Goal: Use online tool/utility: Utilize a website feature to perform a specific function

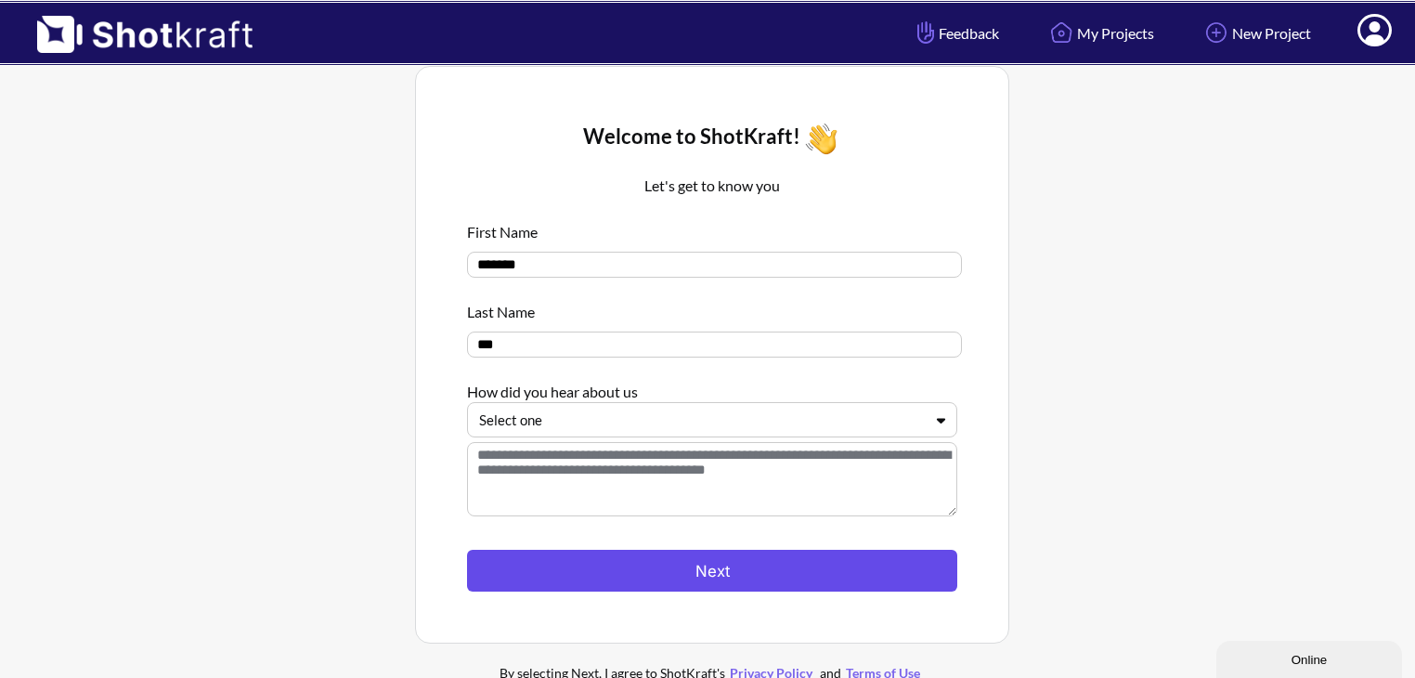
click at [711, 572] on button "Next" at bounding box center [712, 571] width 490 height 42
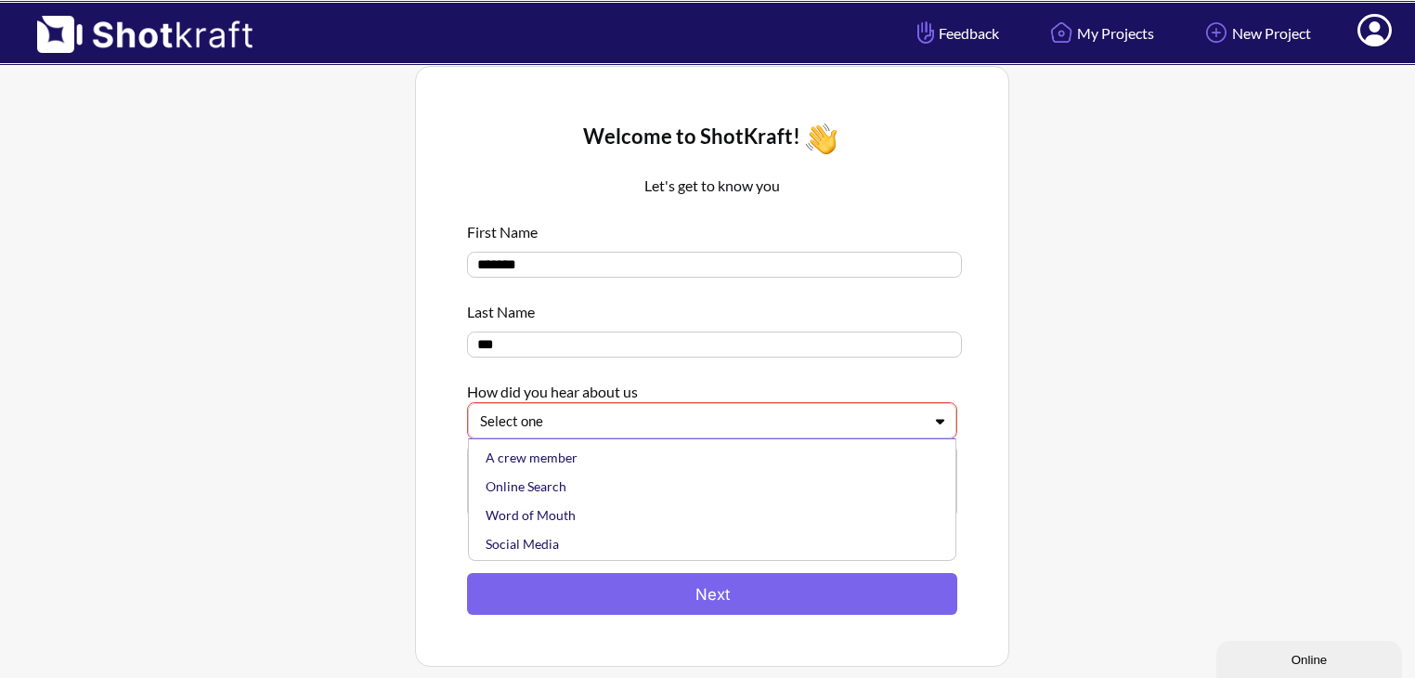
click at [793, 407] on div "Select one" at bounding box center [712, 420] width 489 height 35
click at [754, 506] on div "Social Media" at bounding box center [717, 514] width 470 height 29
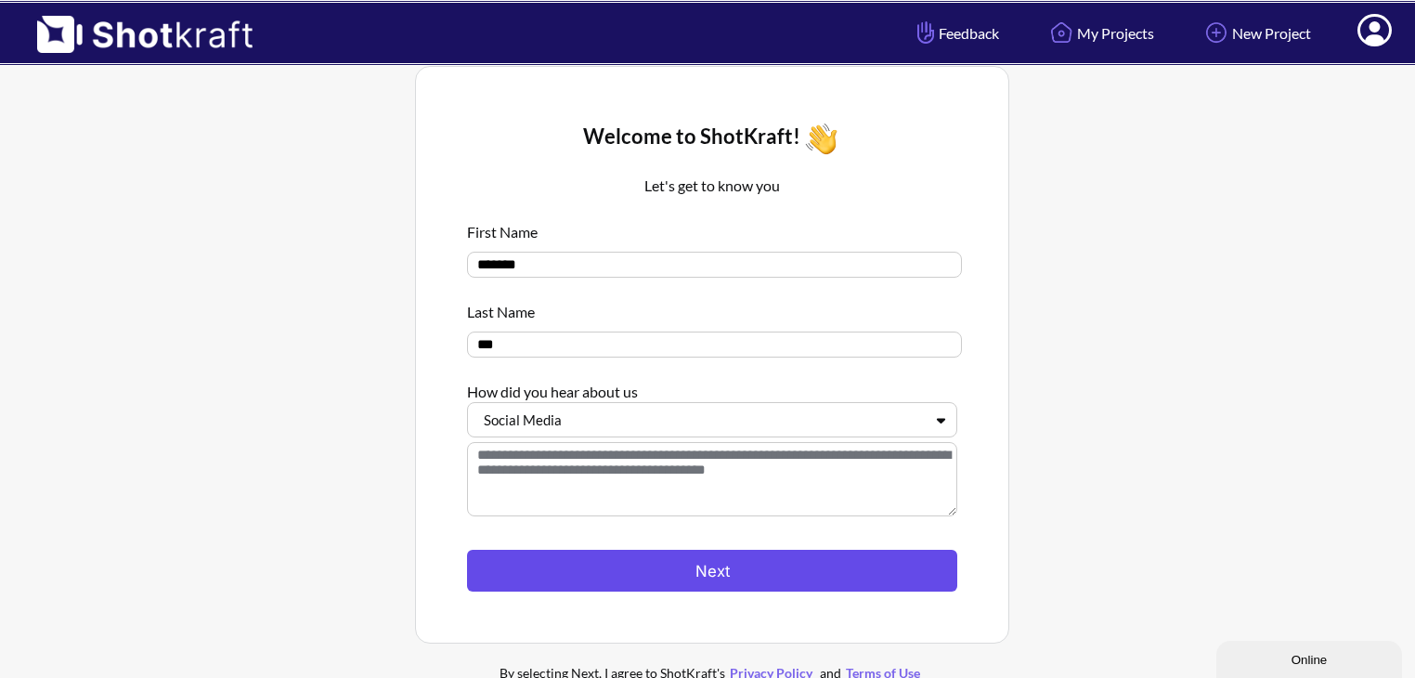
click at [721, 580] on button "Next" at bounding box center [712, 571] width 490 height 42
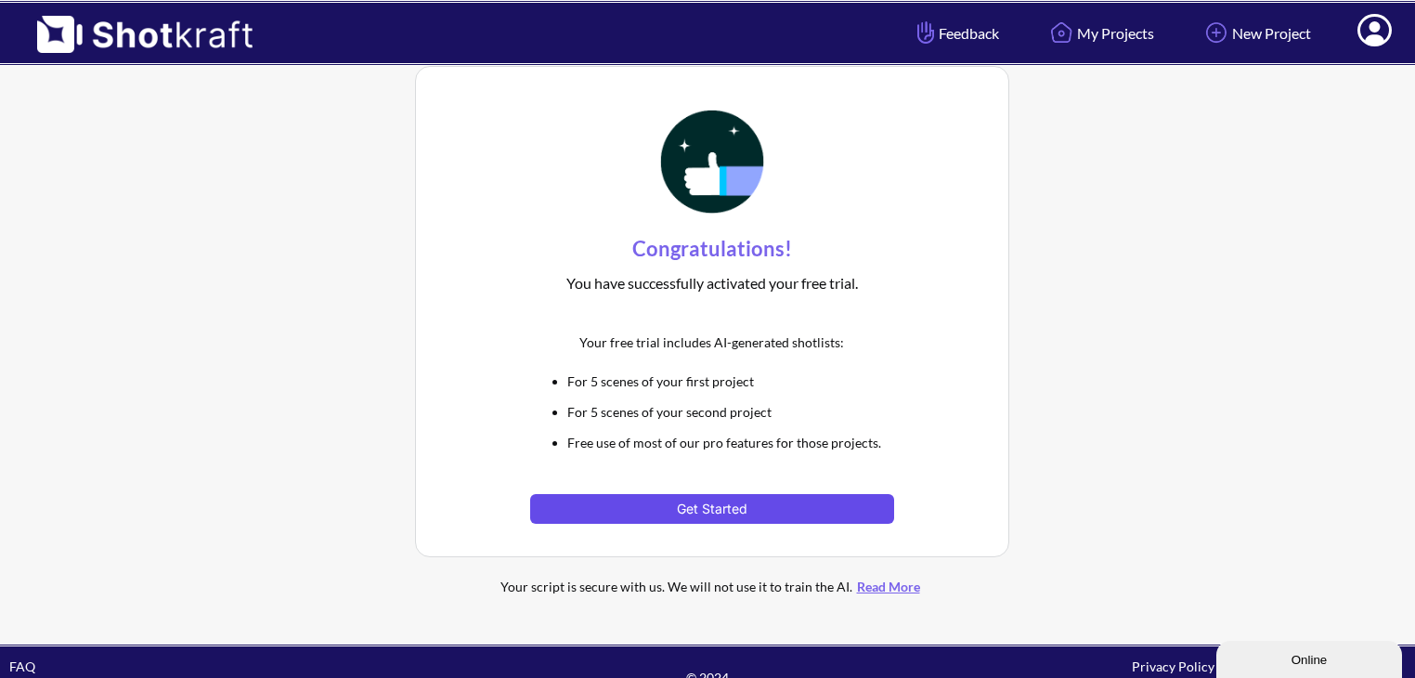
click at [714, 510] on button "Get Started" at bounding box center [711, 509] width 363 height 30
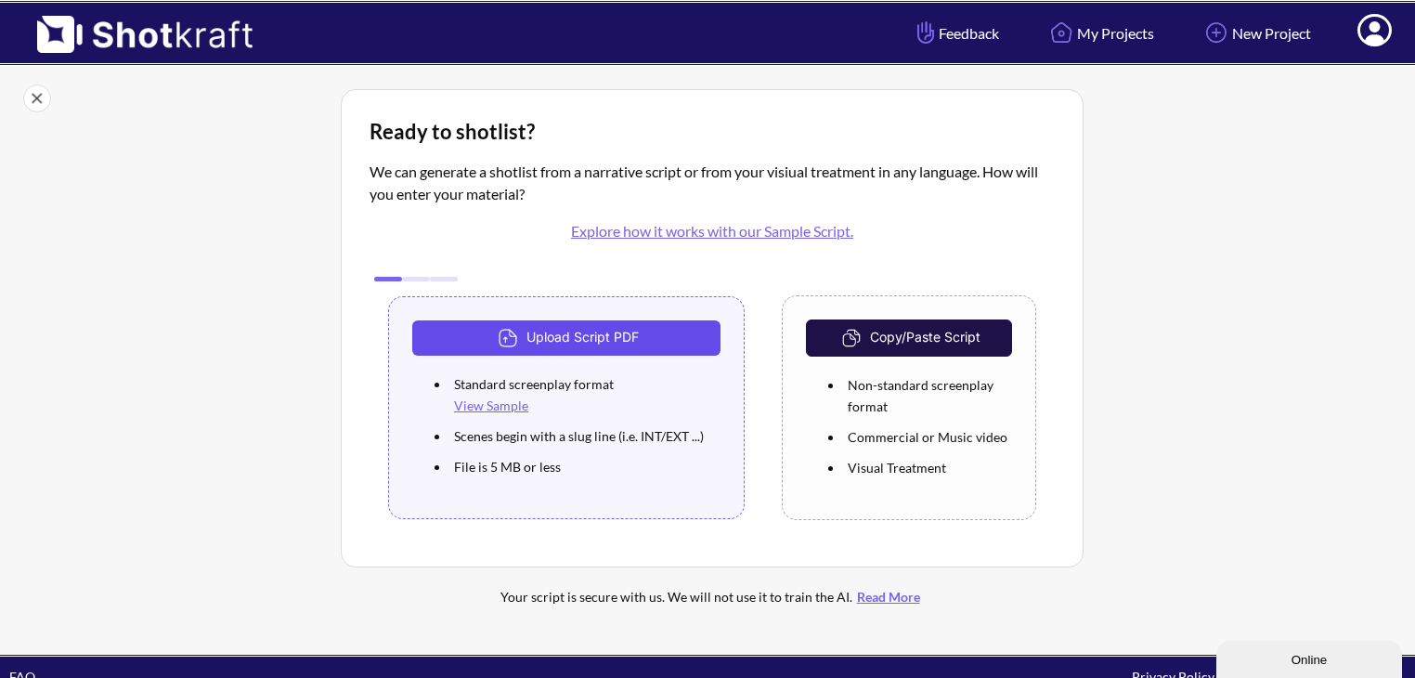
click at [636, 333] on button "Upload Script PDF" at bounding box center [566, 337] width 308 height 35
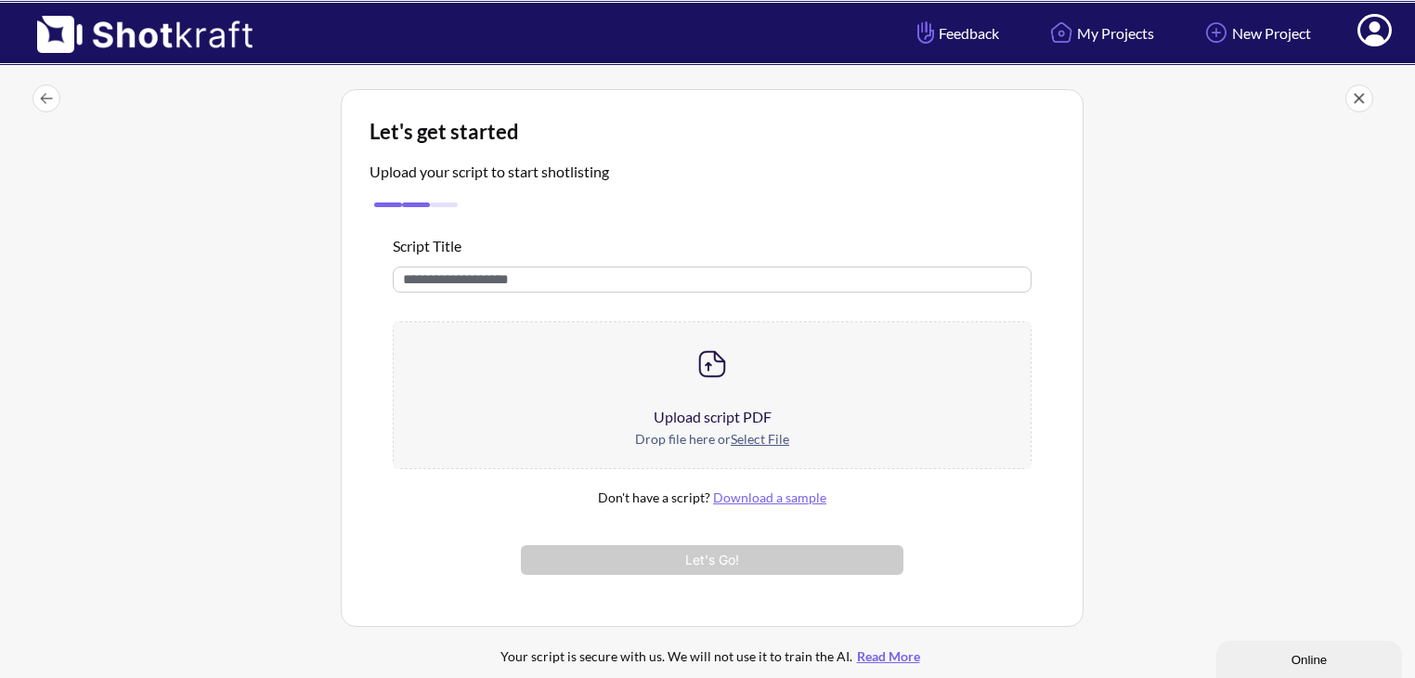
click at [628, 280] on input "text" at bounding box center [712, 280] width 639 height 26
type input "*****"
click at [710, 342] on div at bounding box center [712, 364] width 637 height 84
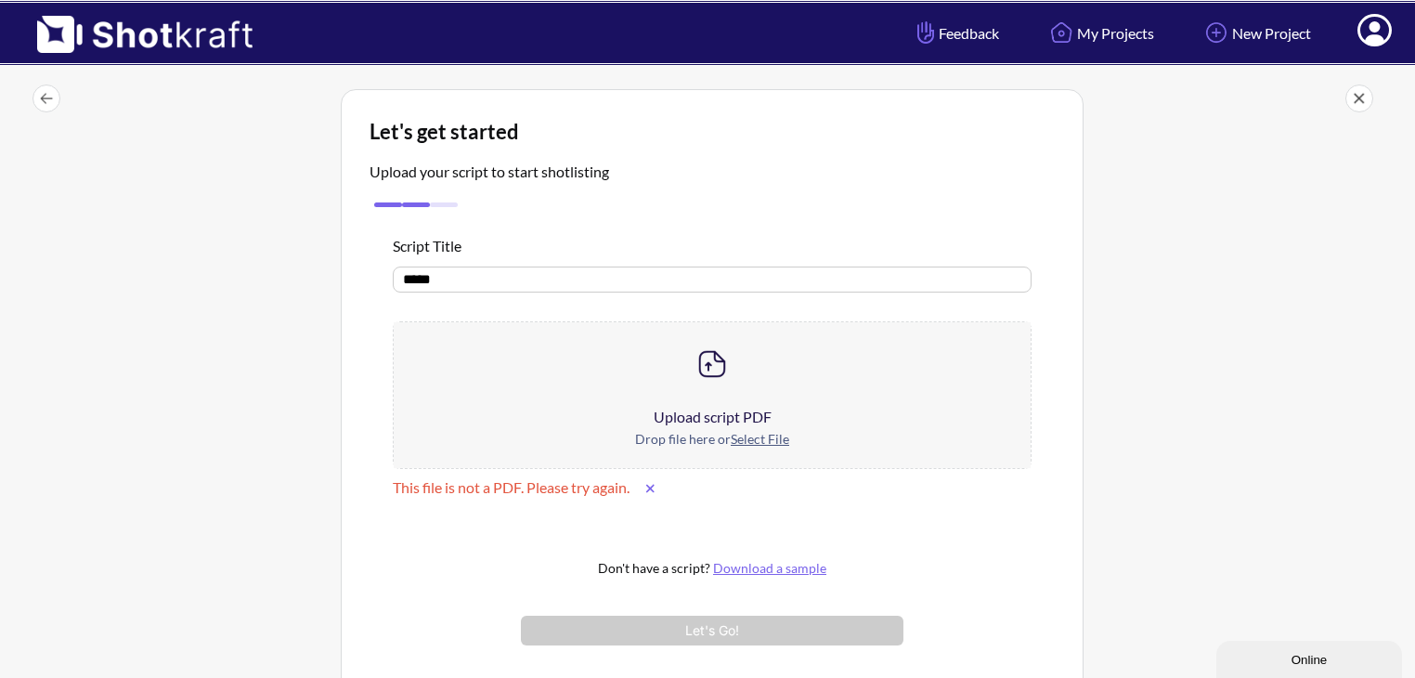
click at [654, 495] on button at bounding box center [650, 489] width 29 height 30
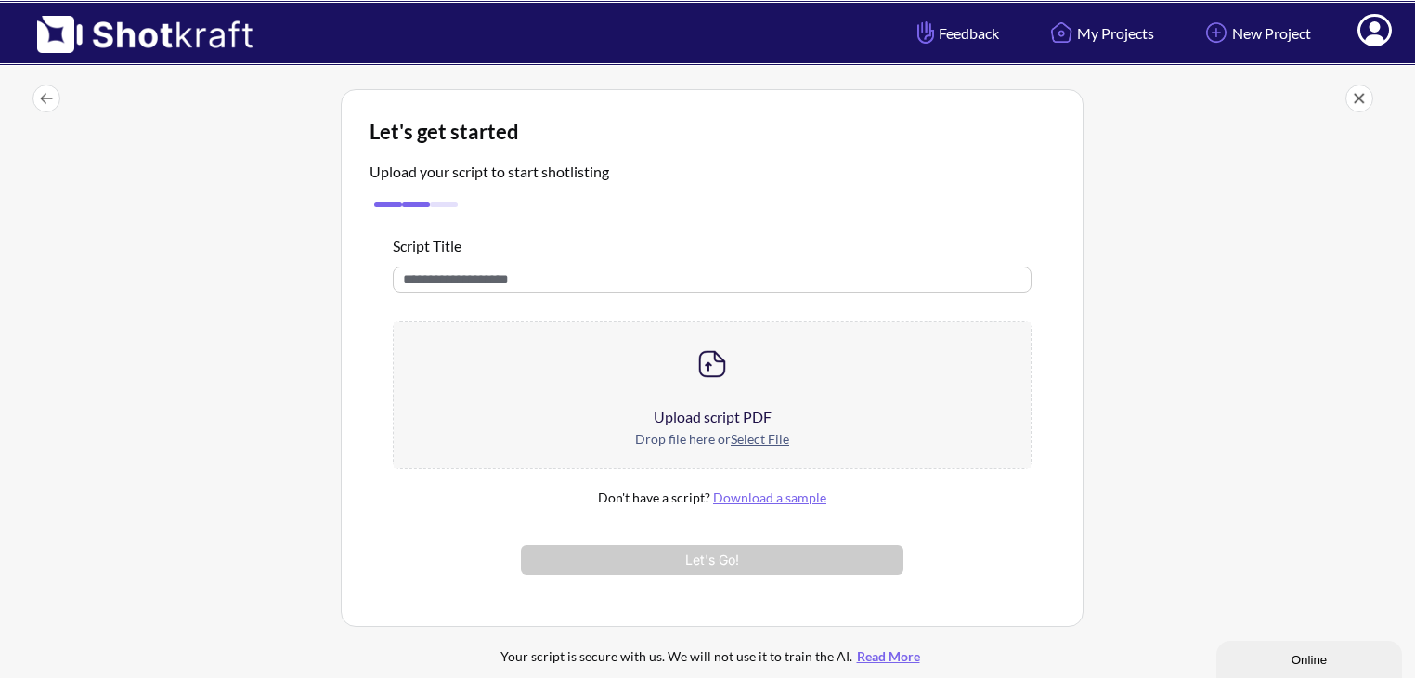
click at [687, 334] on div at bounding box center [712, 364] width 637 height 84
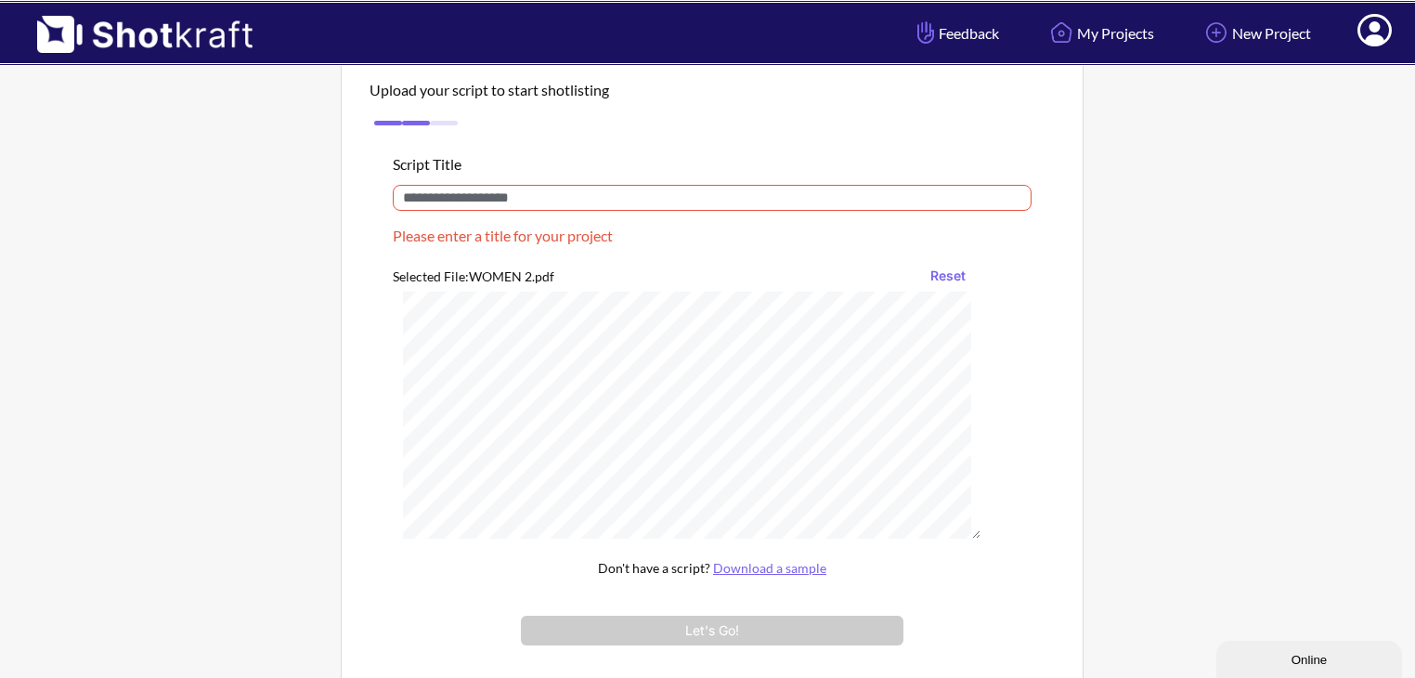
scroll to position [1151, 0]
click at [627, 203] on input "text" at bounding box center [712, 198] width 639 height 26
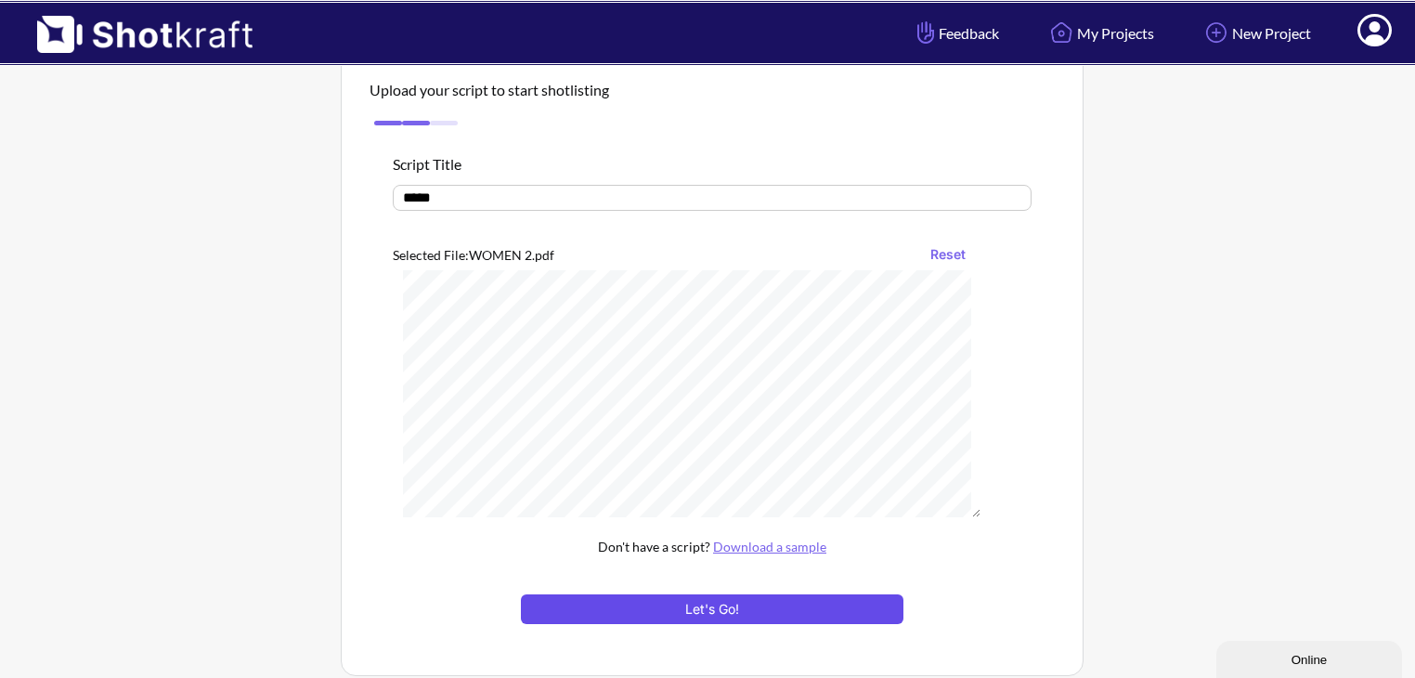
type input "*****"
click at [638, 597] on button "Let's Go!" at bounding box center [712, 609] width 383 height 30
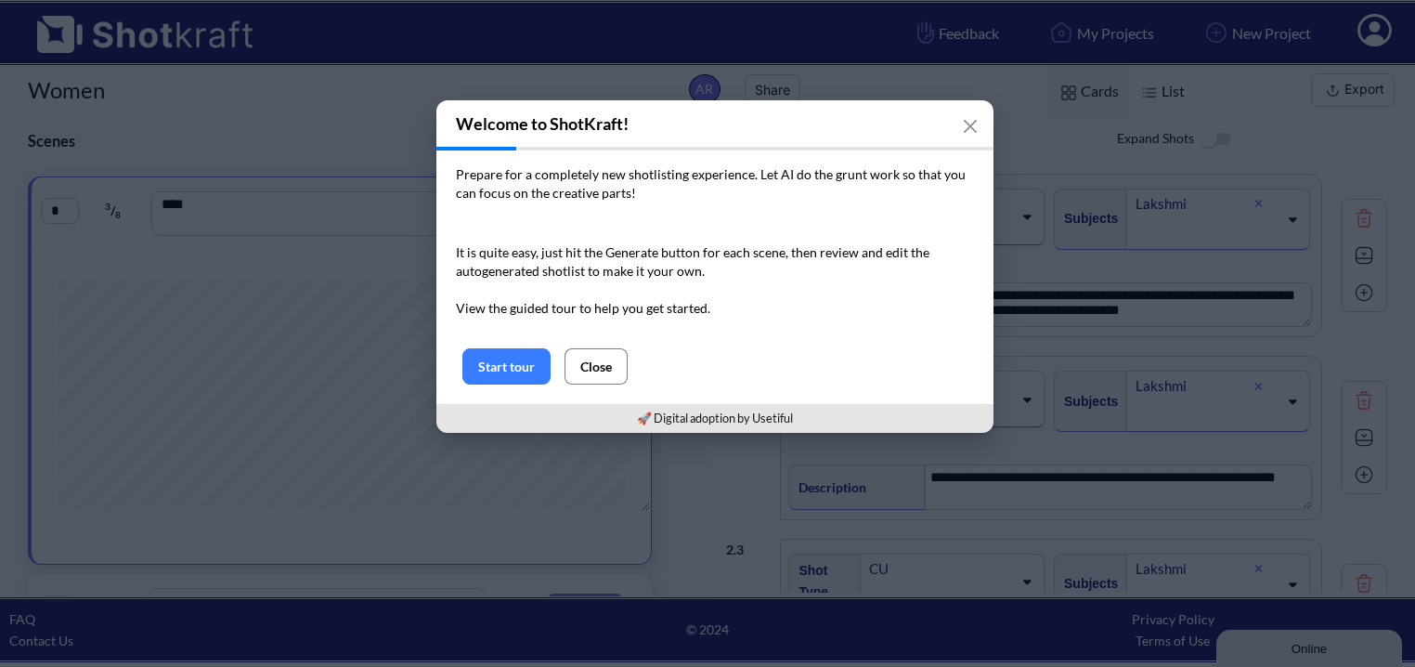
click at [591, 354] on button "Close" at bounding box center [596, 366] width 63 height 36
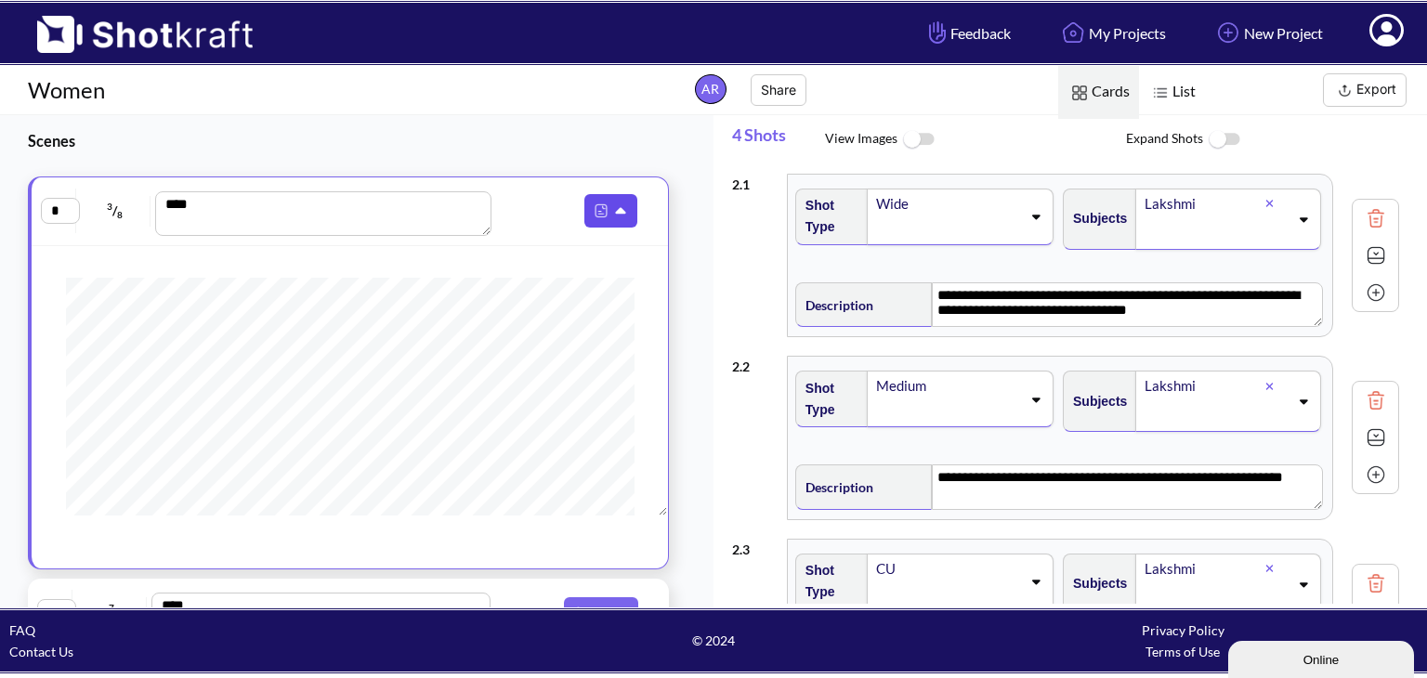
click at [606, 197] on button at bounding box center [610, 210] width 53 height 33
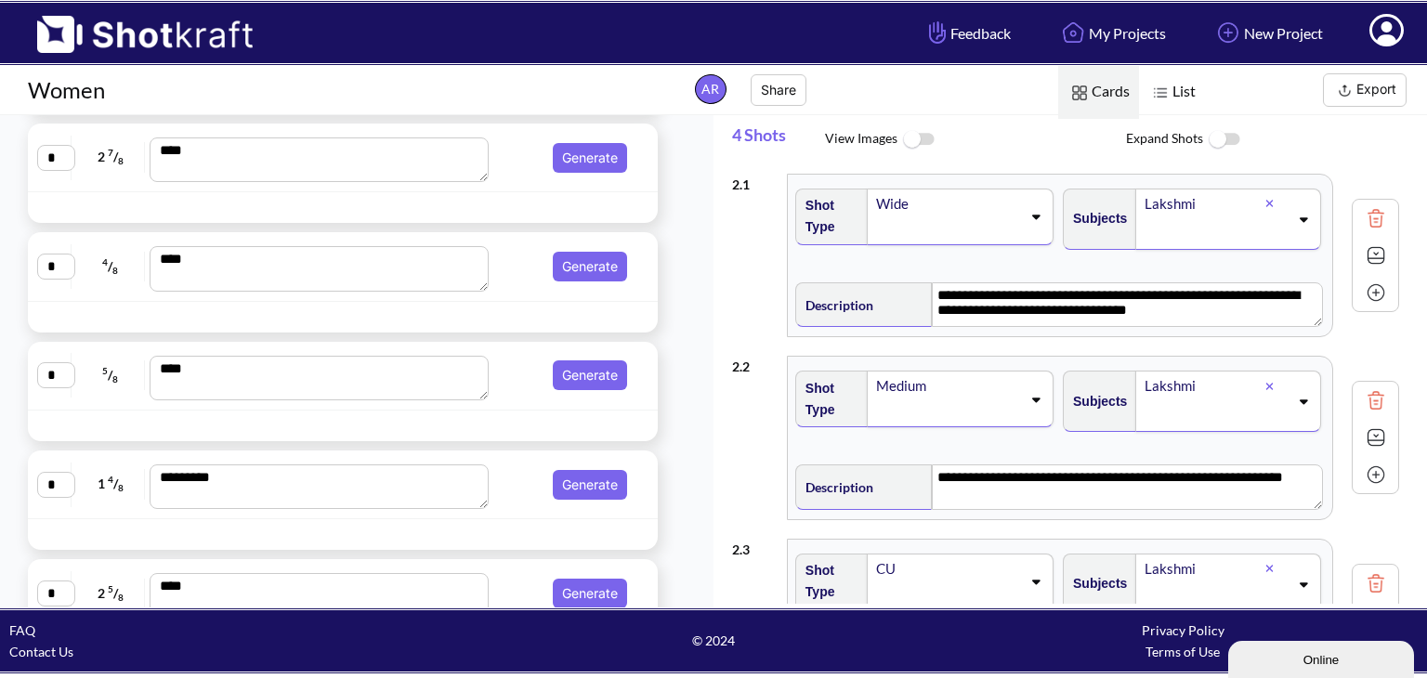
click at [912, 137] on img at bounding box center [918, 140] width 42 height 40
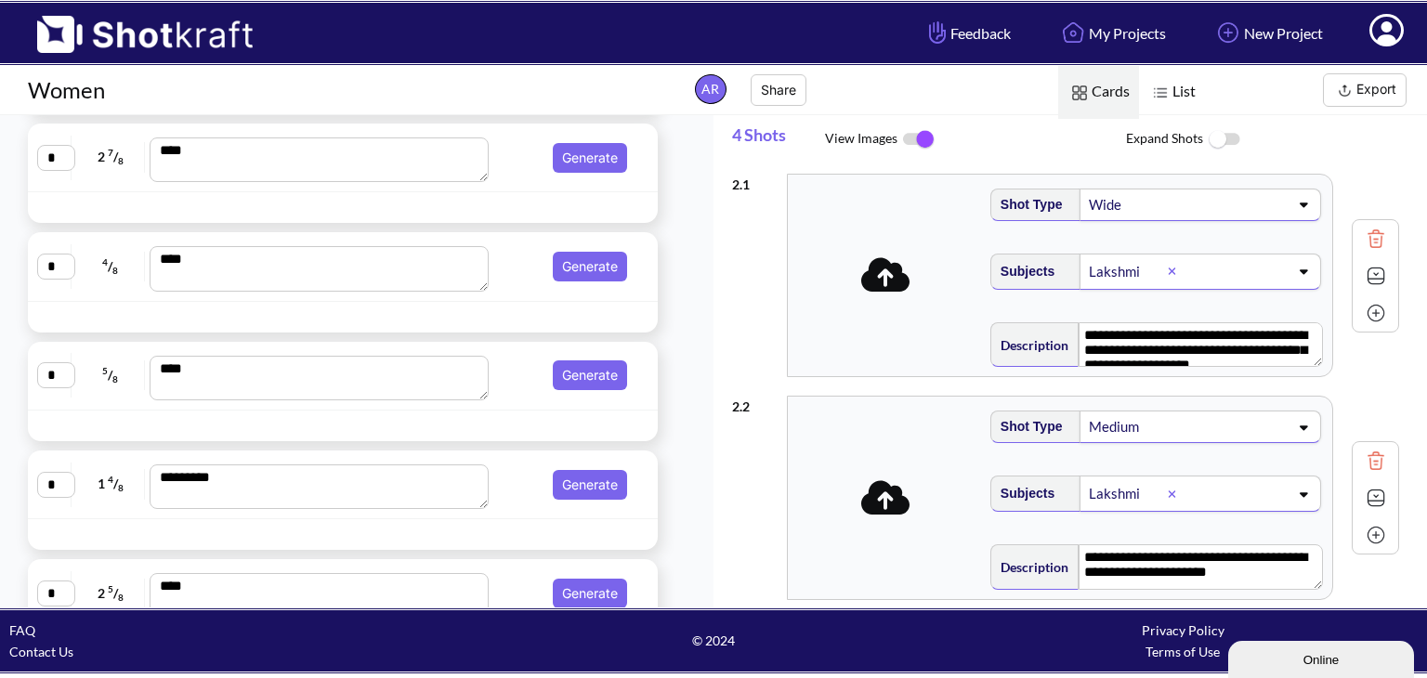
click at [911, 137] on img at bounding box center [918, 139] width 42 height 39
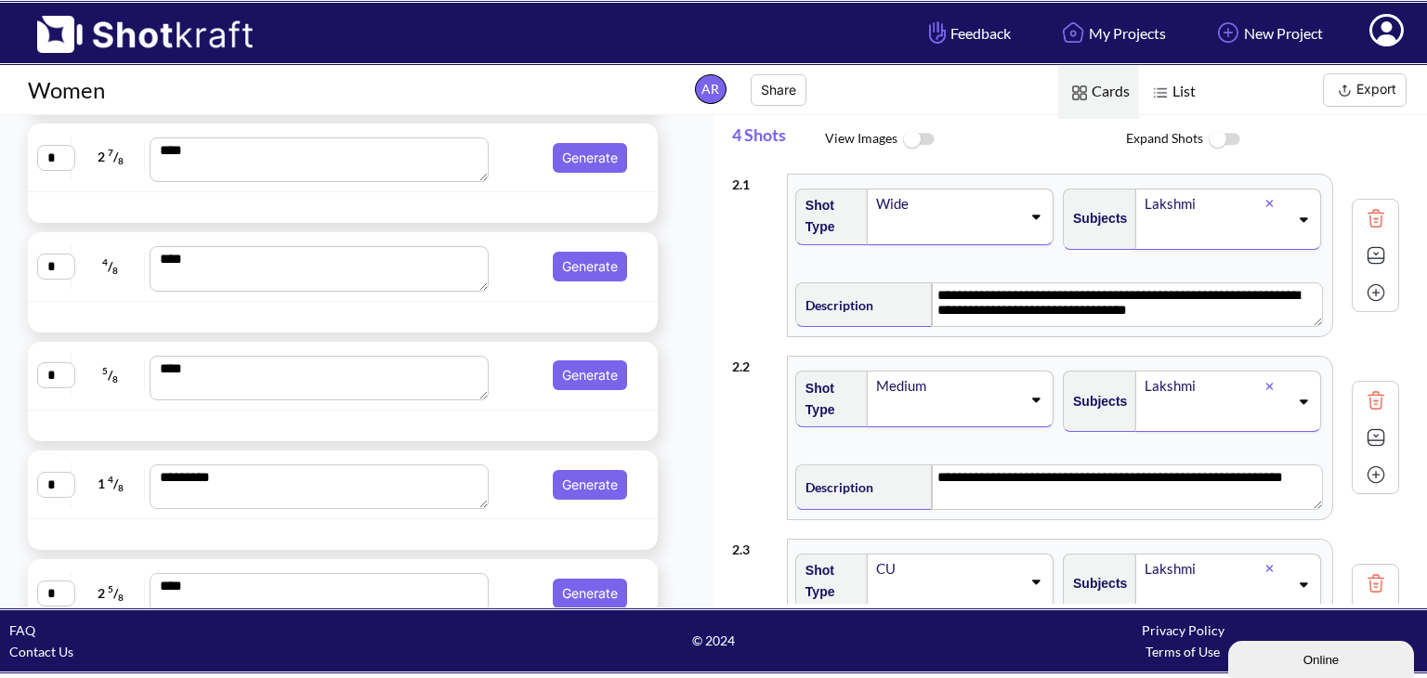
click at [1207, 137] on img at bounding box center [1224, 140] width 42 height 40
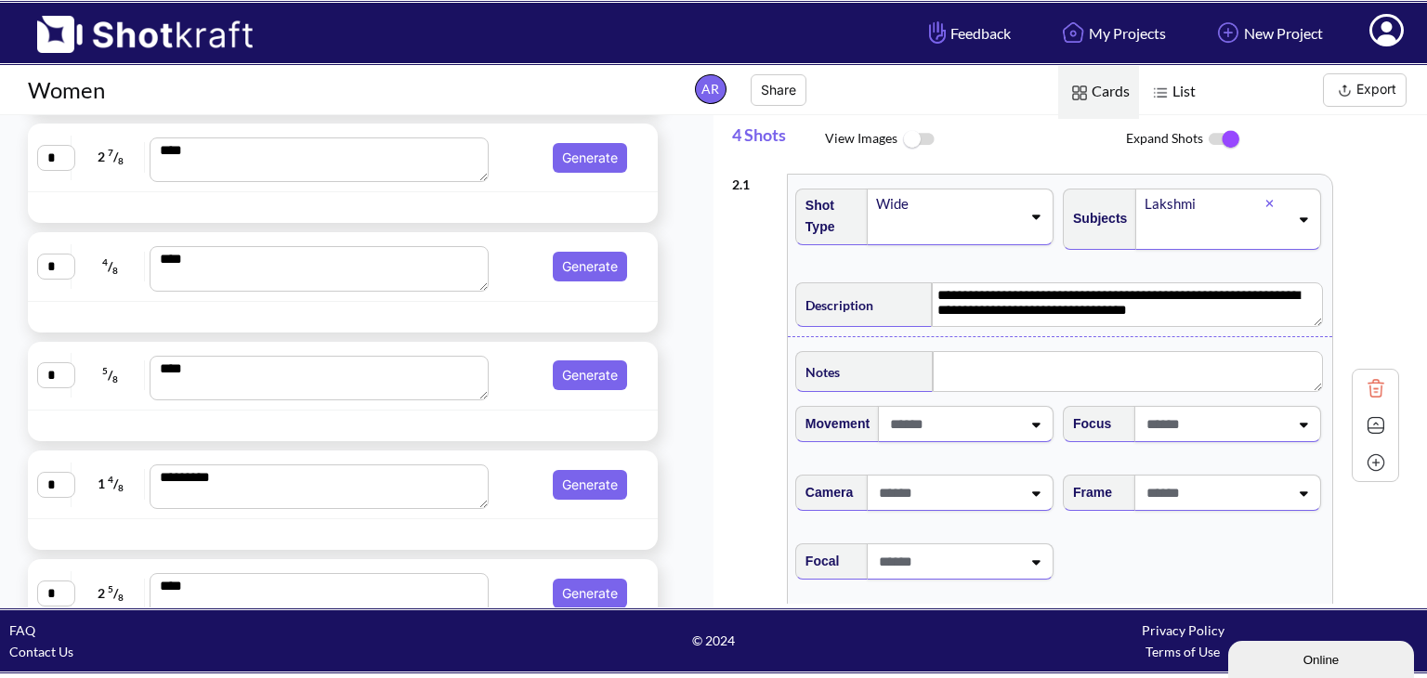
click at [1207, 135] on img at bounding box center [1224, 139] width 42 height 39
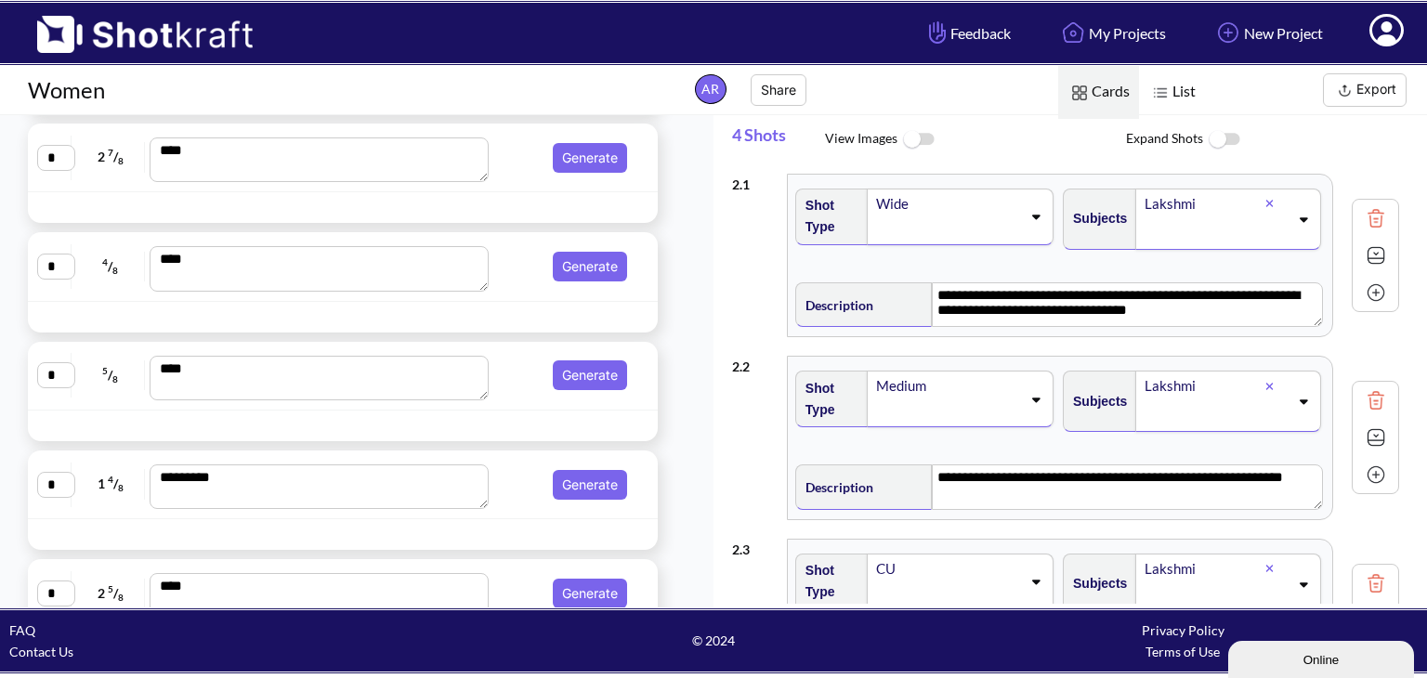
click at [1177, 81] on span "List" at bounding box center [1172, 92] width 66 height 53
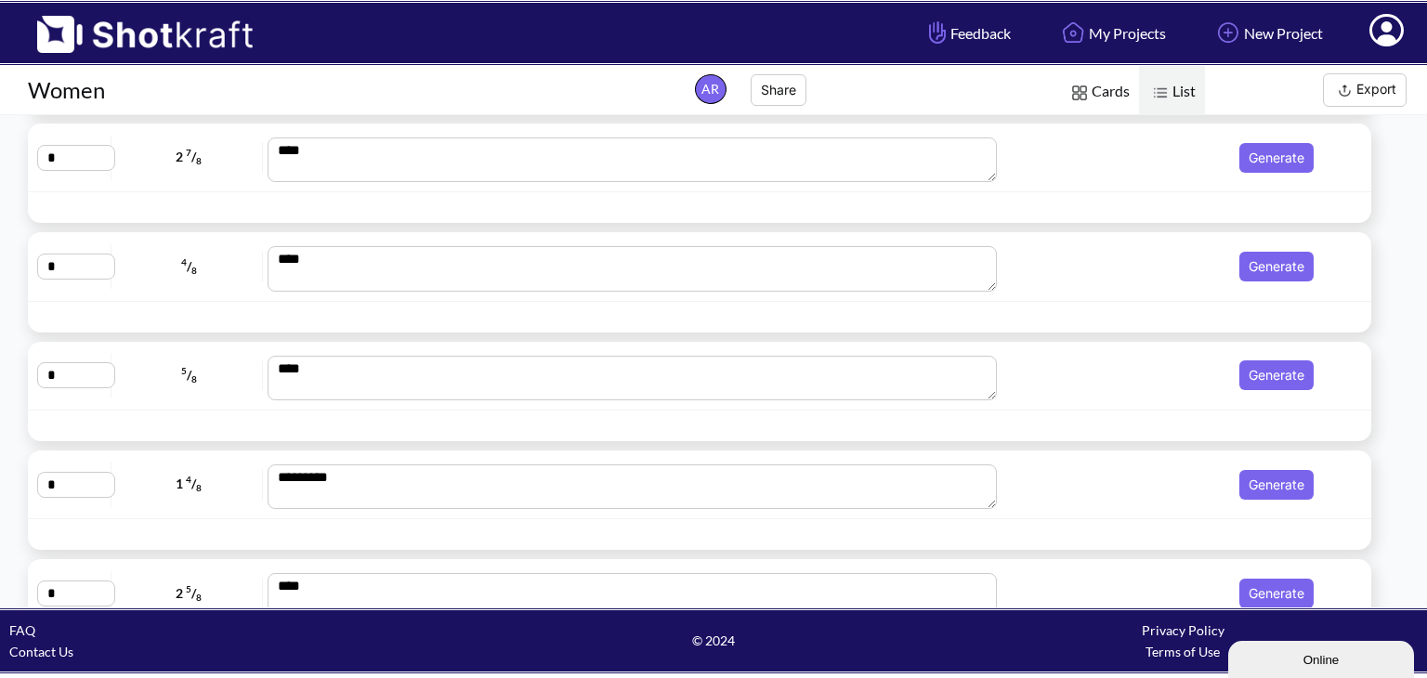
click at [1081, 85] on img at bounding box center [1079, 93] width 24 height 24
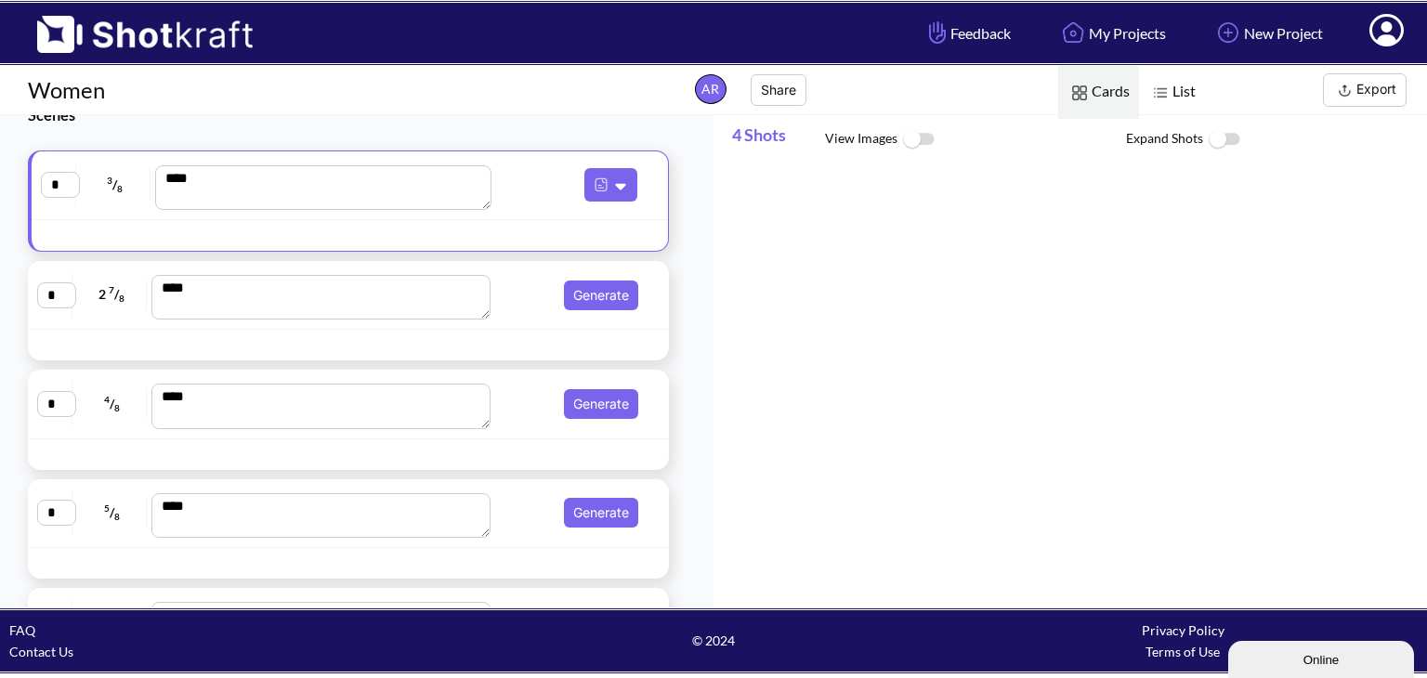
scroll to position [0, 0]
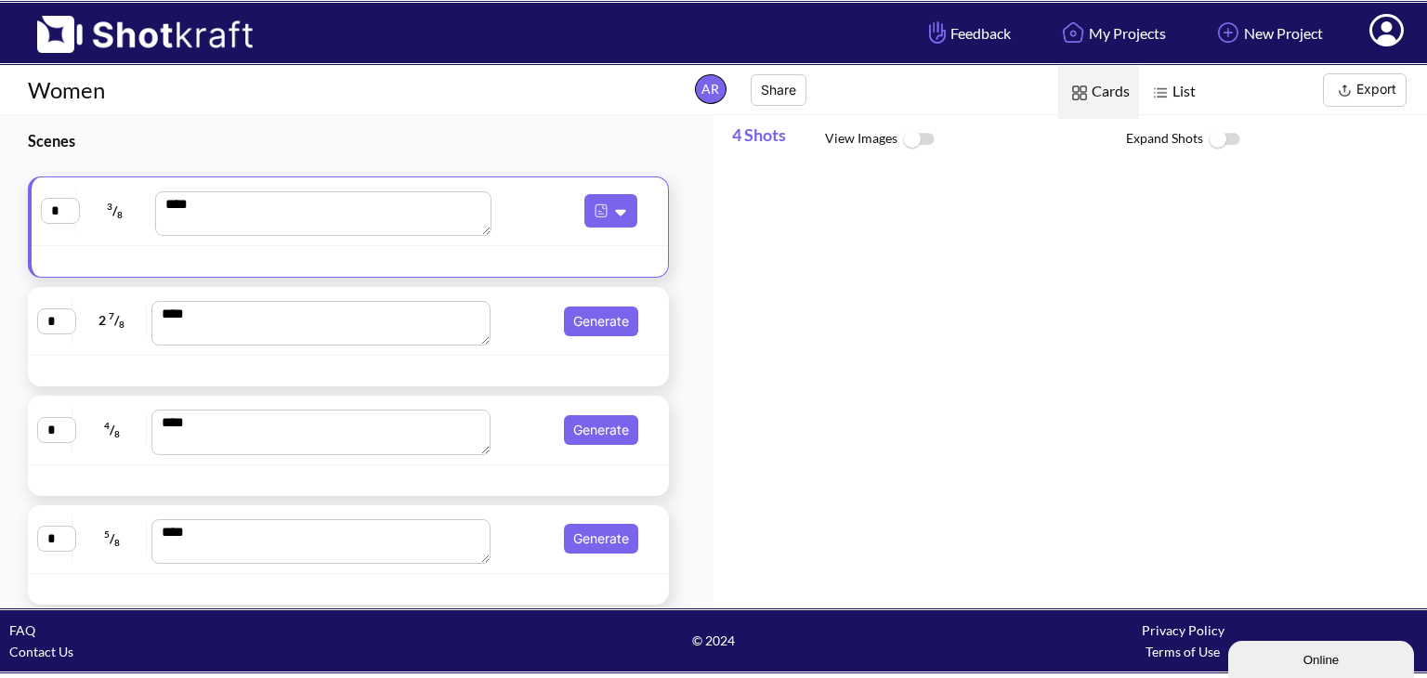
click at [524, 228] on div "* 3 / 8 ****" at bounding box center [350, 211] width 618 height 49
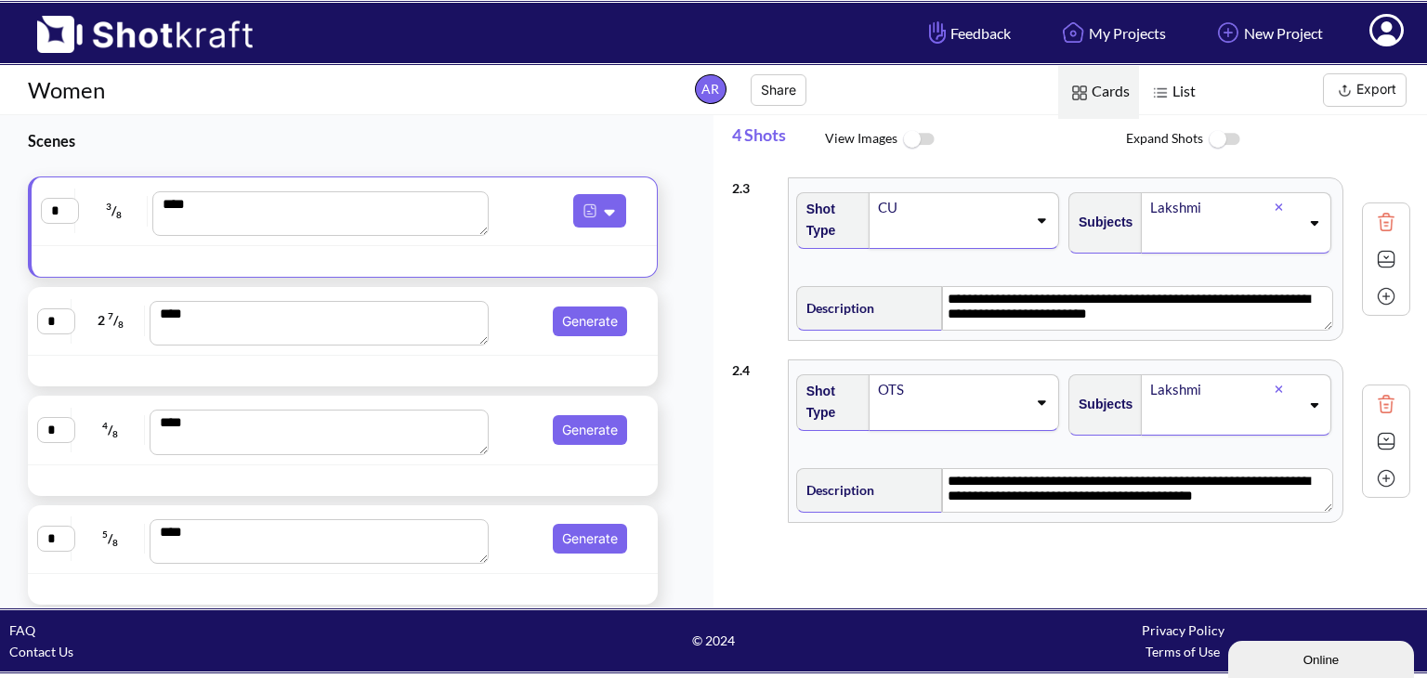
scroll to position [360, 0]
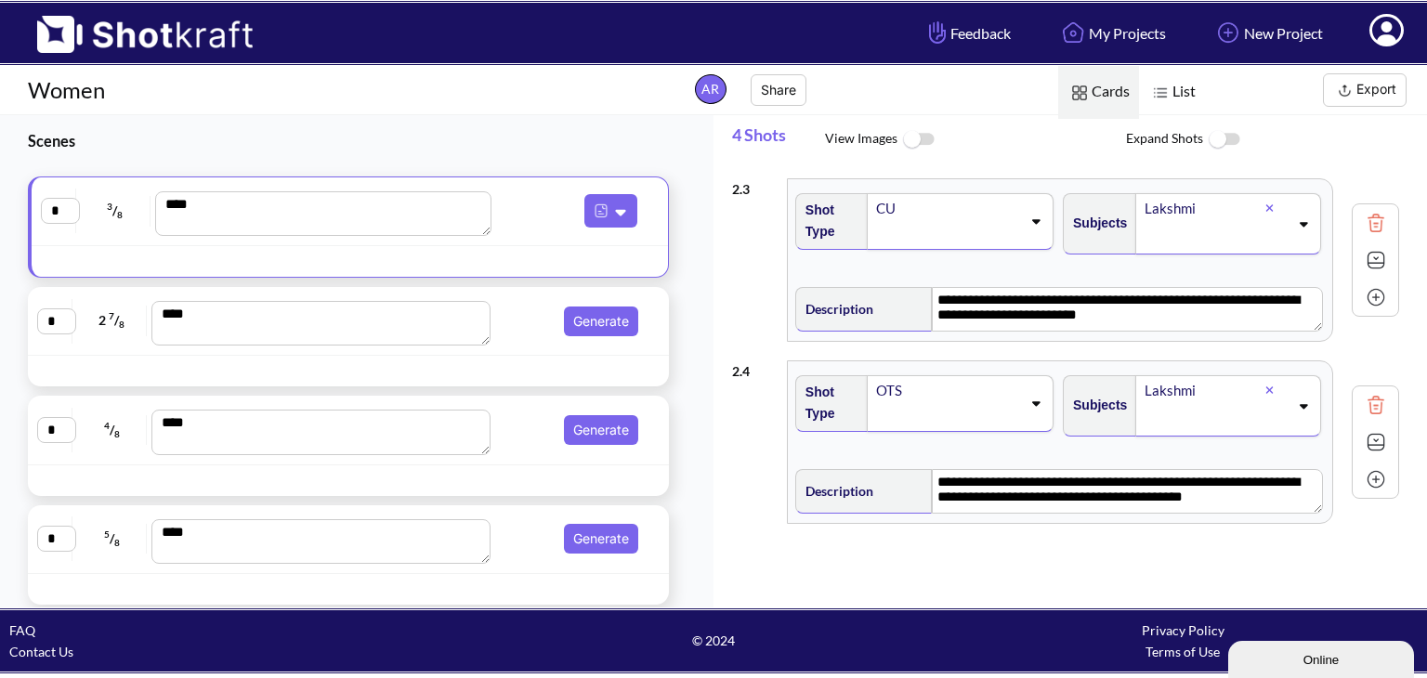
click at [201, 367] on div at bounding box center [285, 370] width 505 height 21
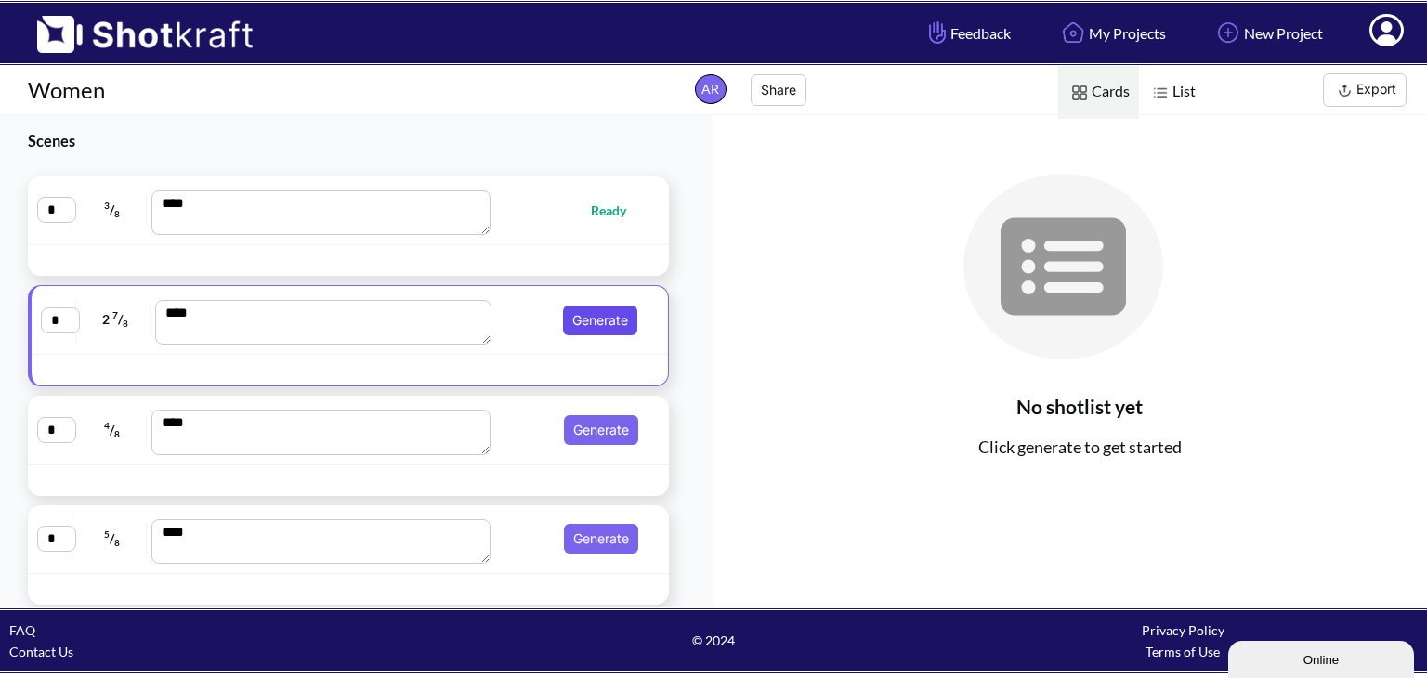
click at [564, 318] on button "Generate" at bounding box center [600, 321] width 74 height 30
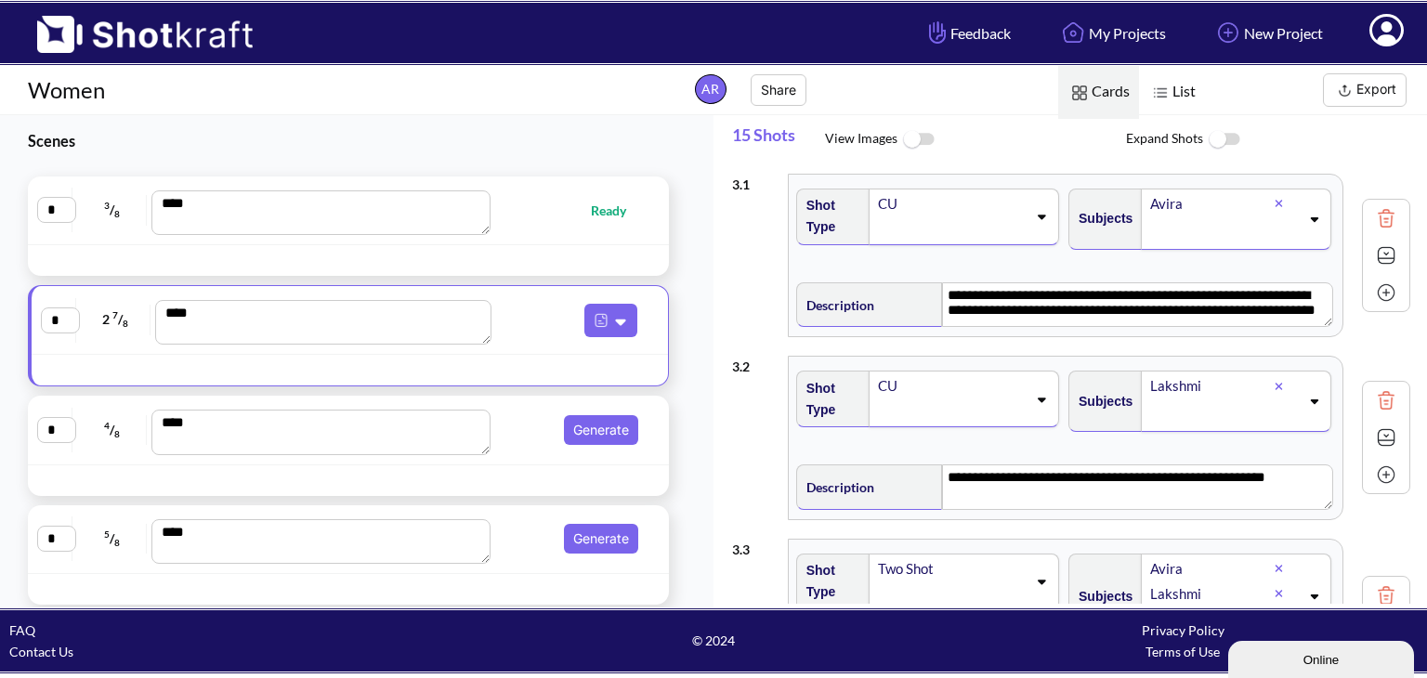
scroll to position [0, 0]
click at [583, 429] on button "Generate" at bounding box center [601, 430] width 74 height 30
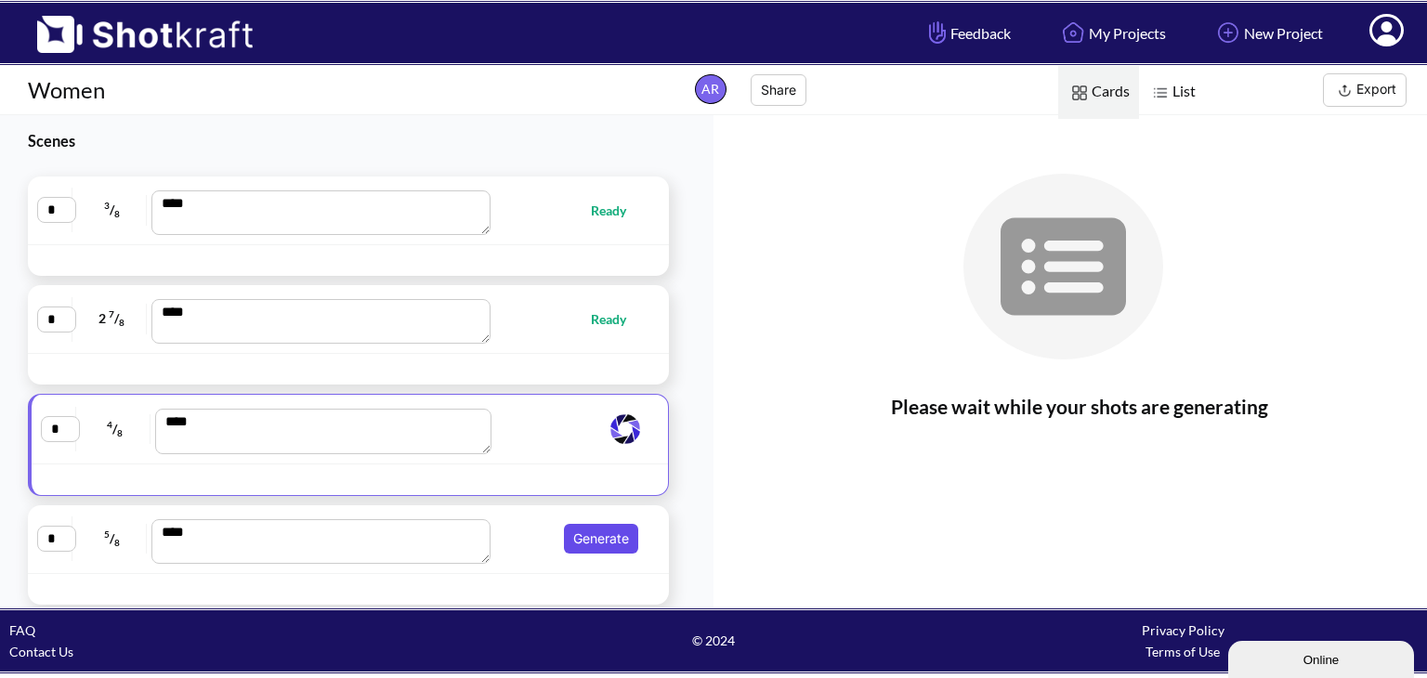
click at [587, 529] on button "Generate" at bounding box center [601, 539] width 74 height 30
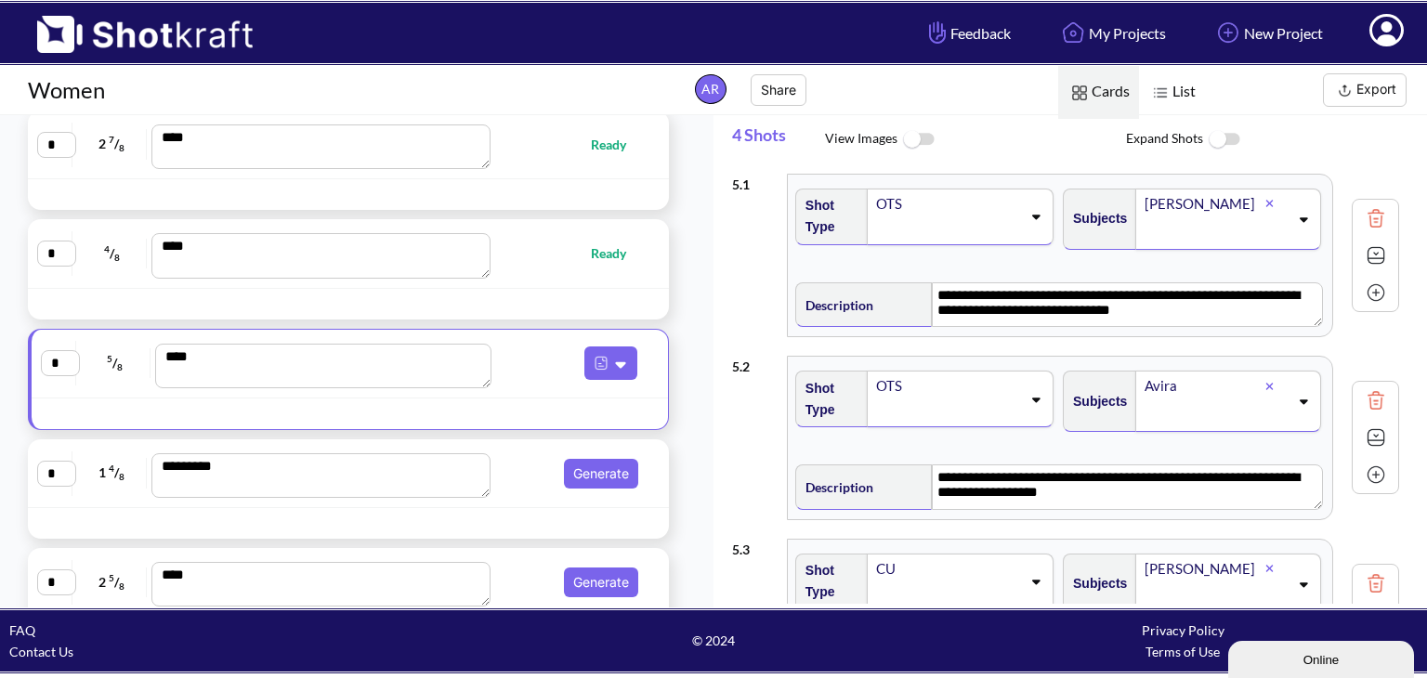
scroll to position [173, 0]
click at [580, 469] on button "Generate" at bounding box center [601, 476] width 74 height 30
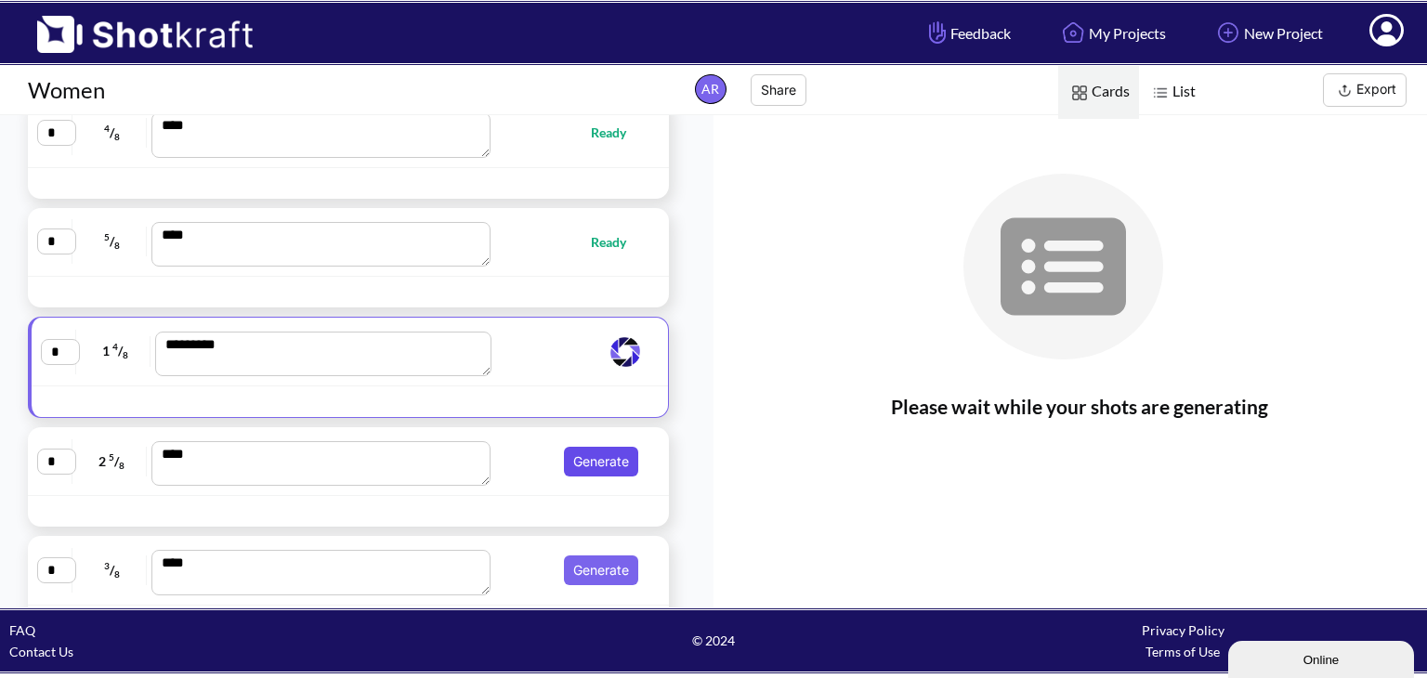
scroll to position [304, 0]
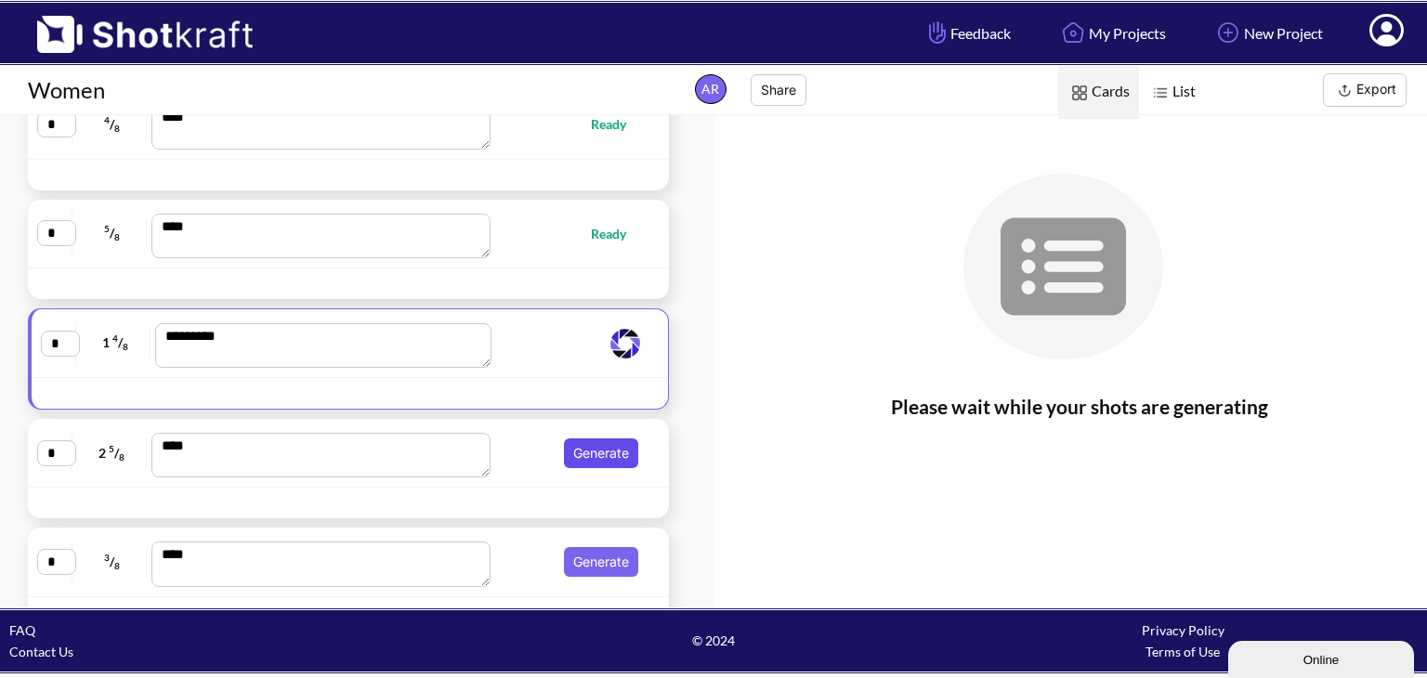
click at [588, 454] on button "Generate" at bounding box center [601, 453] width 74 height 30
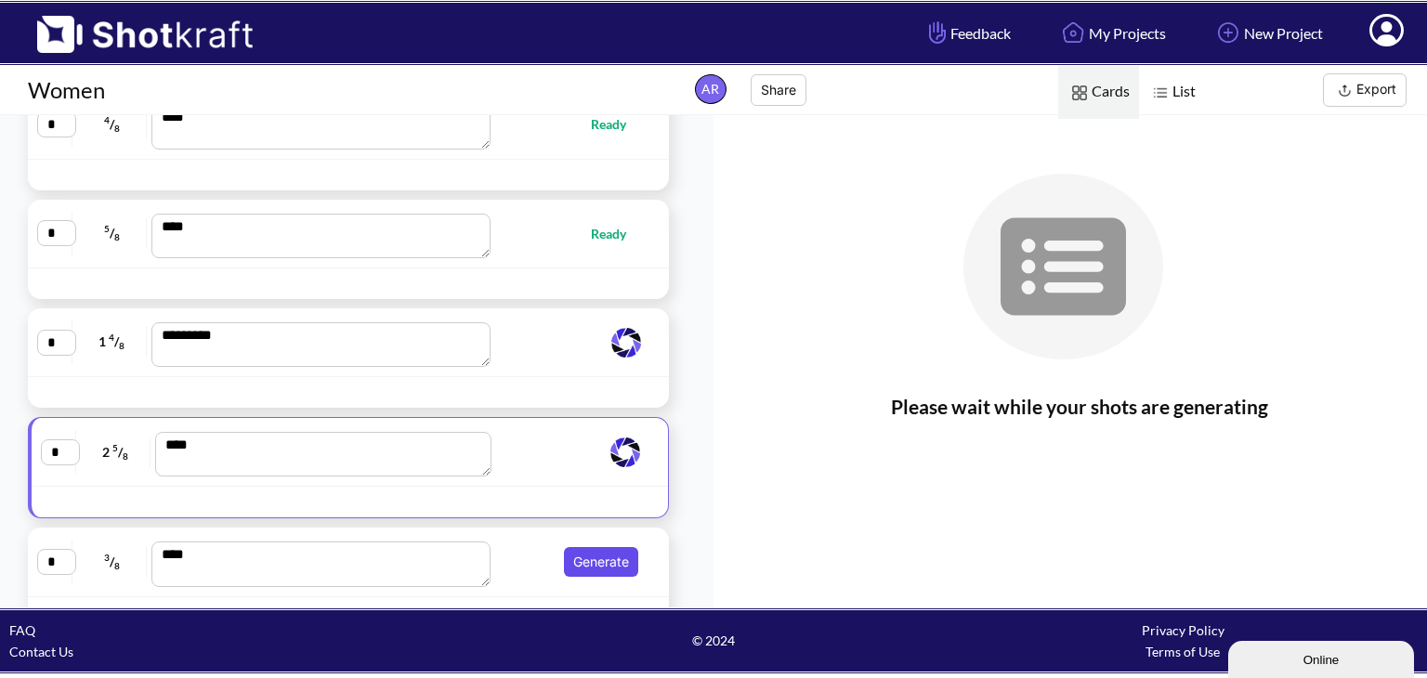
click at [591, 566] on button "Generate" at bounding box center [601, 562] width 74 height 30
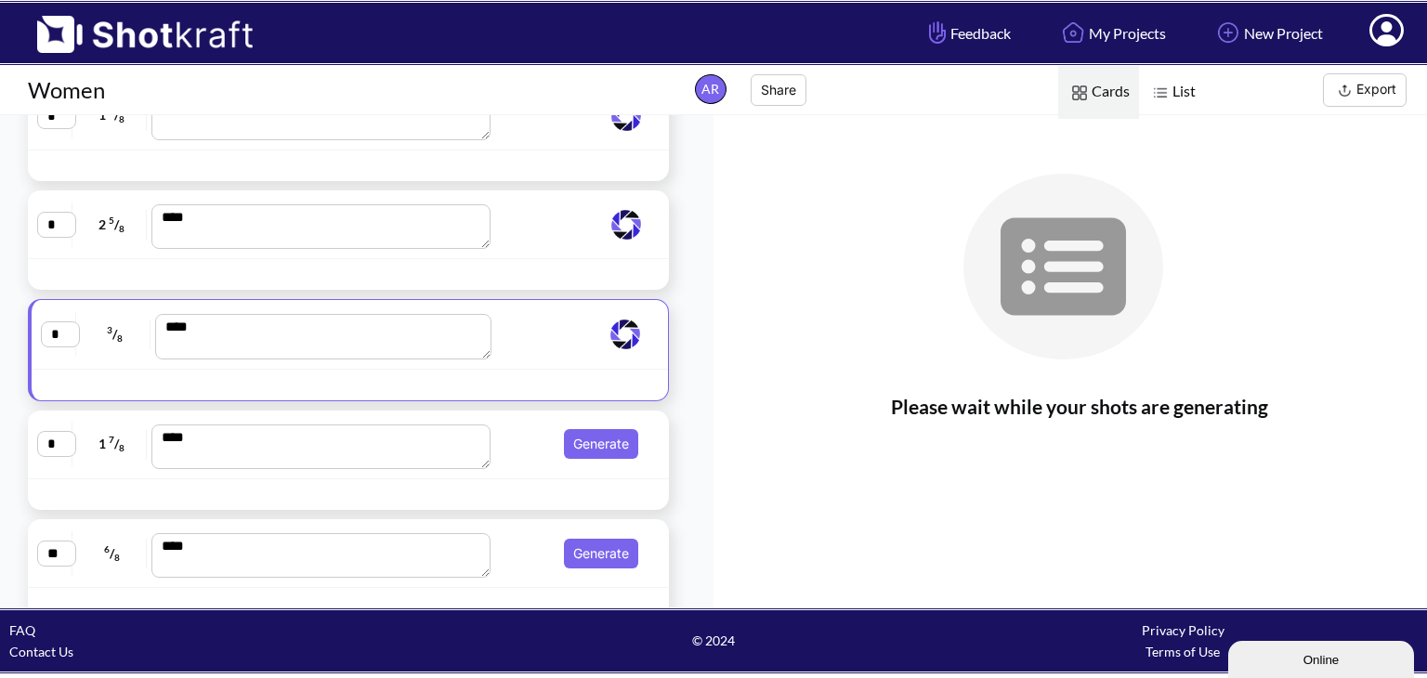
scroll to position [529, 0]
click at [601, 436] on button "Generate" at bounding box center [601, 445] width 74 height 30
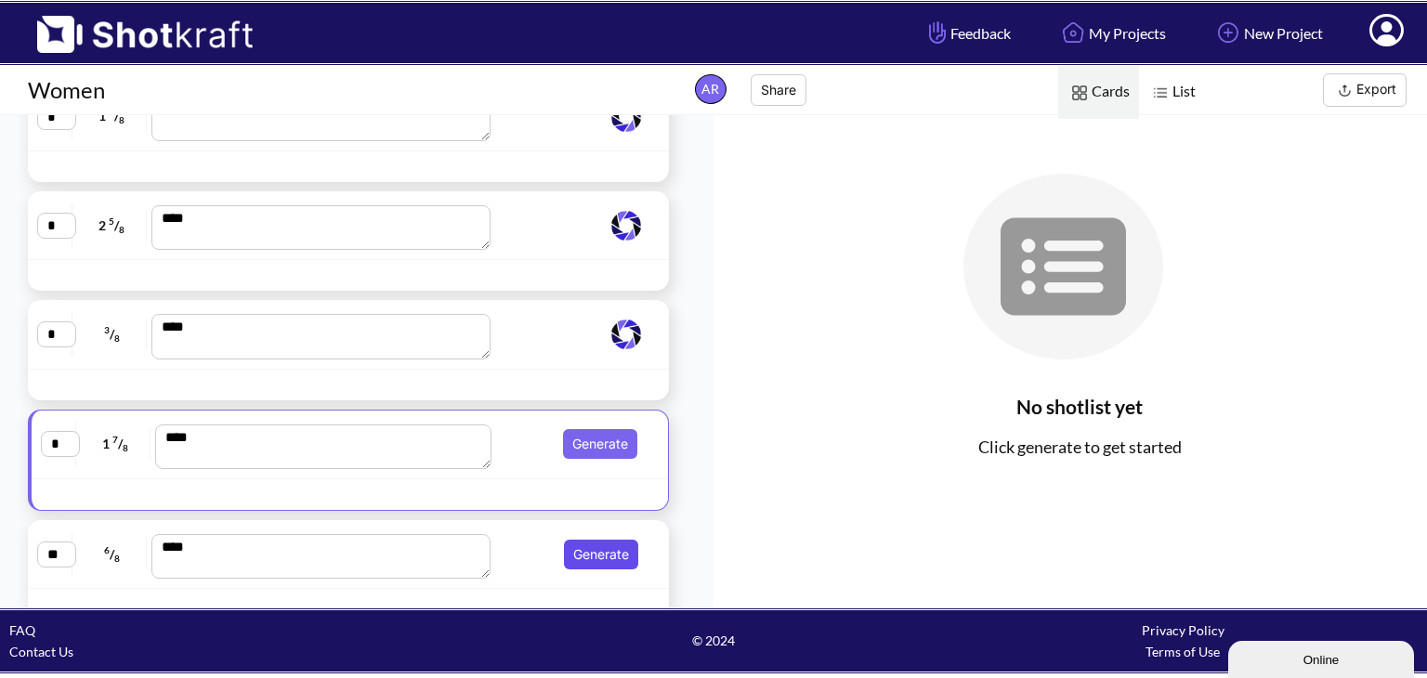
click at [587, 551] on button "Generate" at bounding box center [601, 555] width 74 height 30
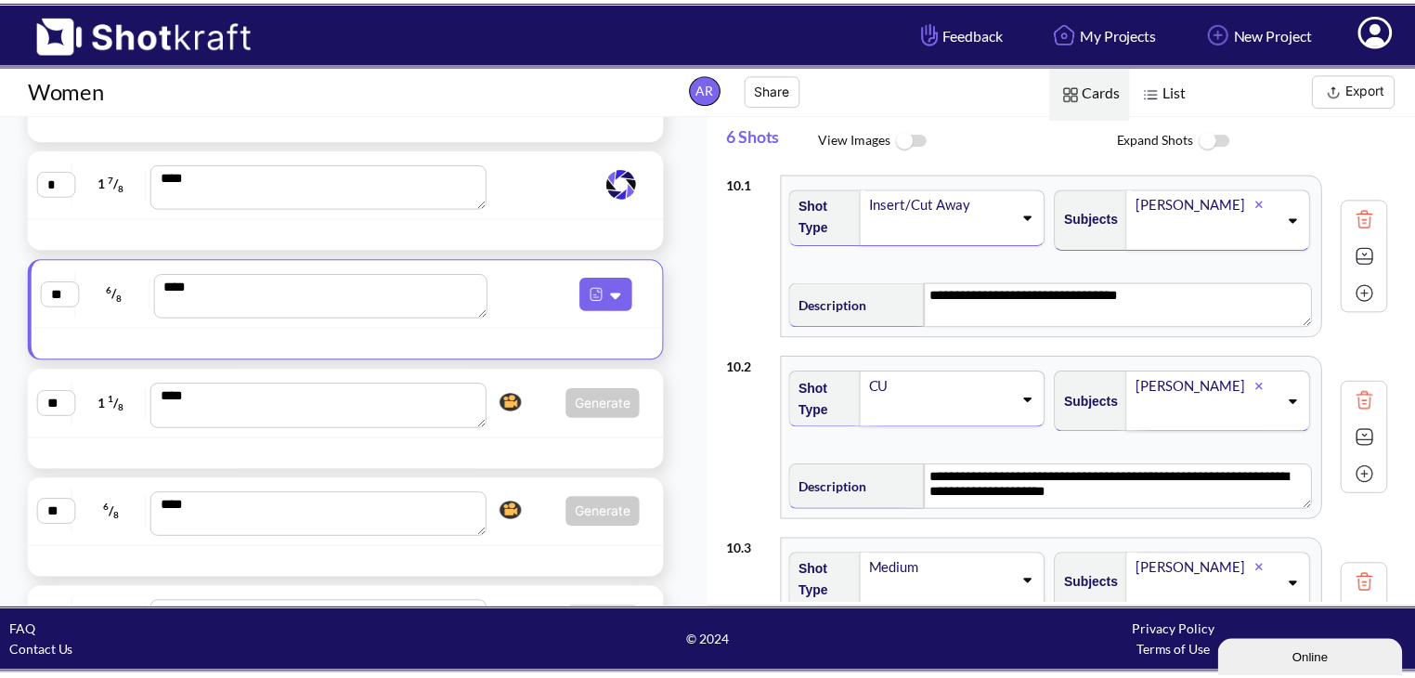
scroll to position [877, 0]
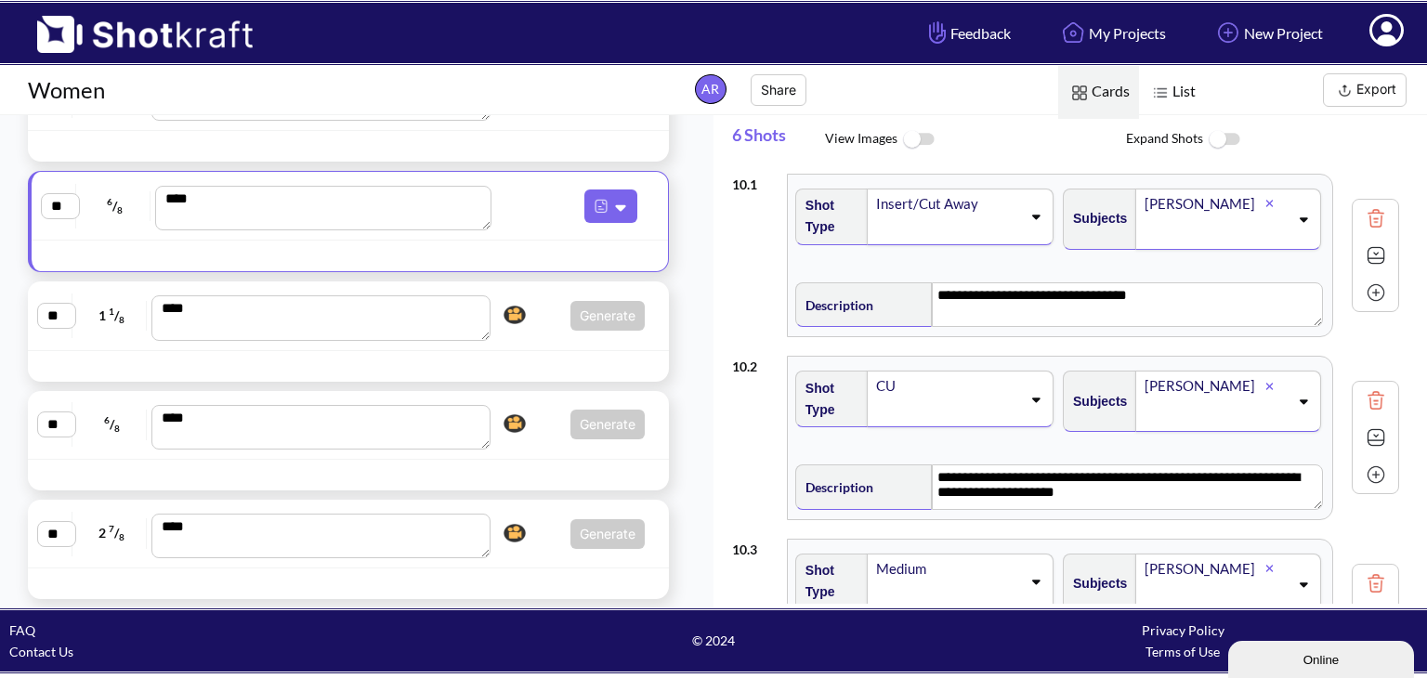
click at [542, 296] on div "** 1 1 / 8 **** Generate Click here to upgrade, or continue to shotlist manuall…" at bounding box center [348, 315] width 622 height 49
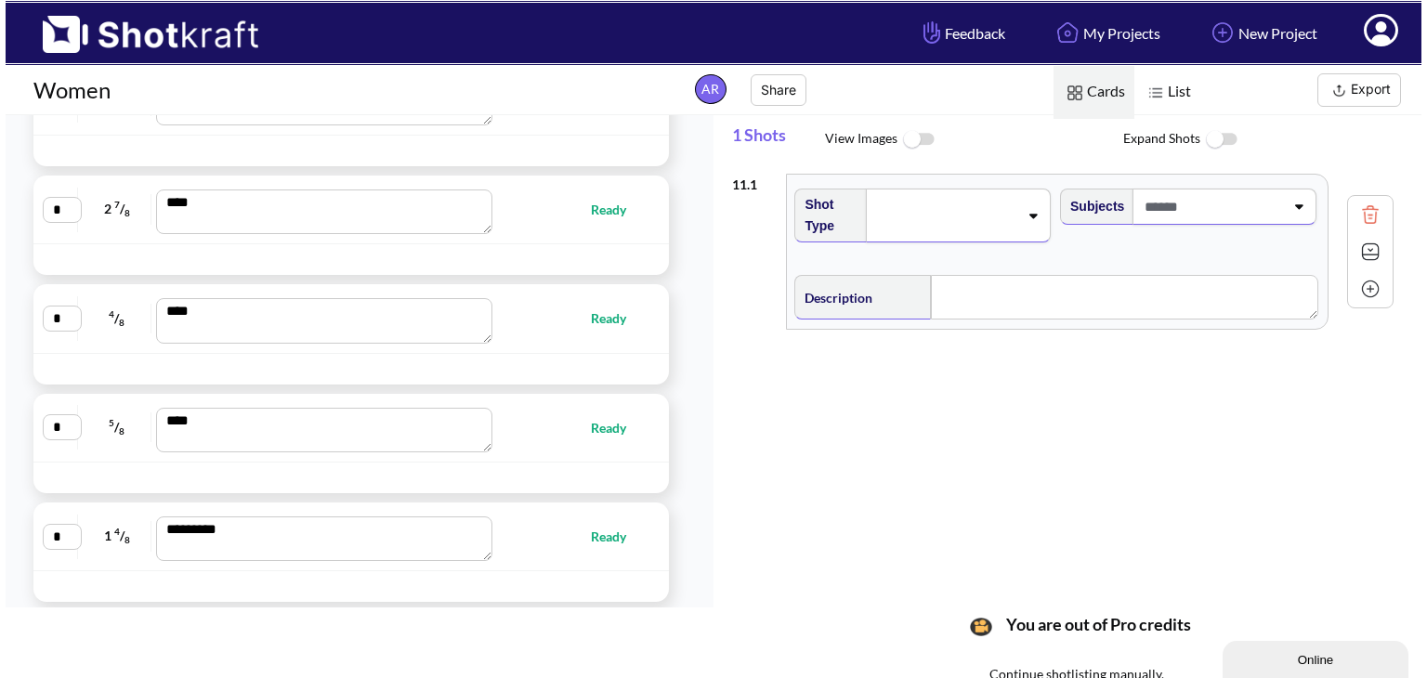
scroll to position [0, 0]
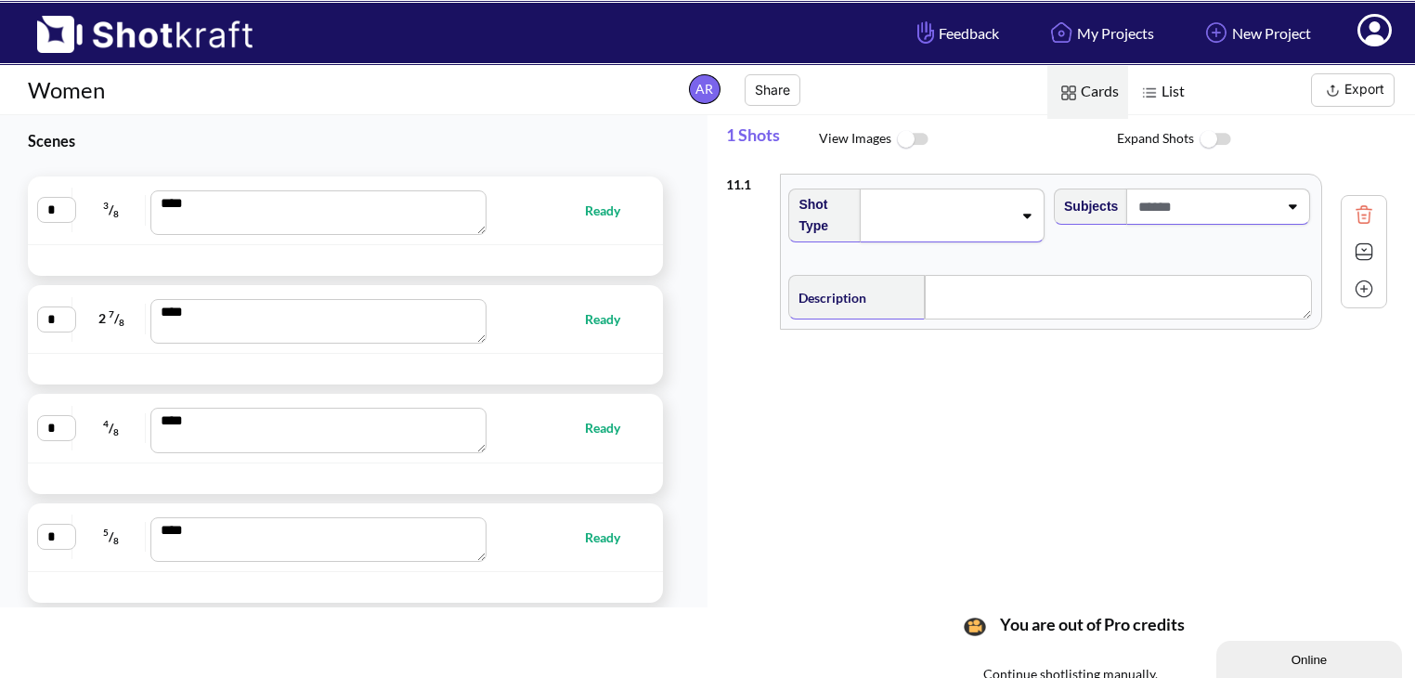
click at [554, 215] on span "Ready" at bounding box center [565, 210] width 147 height 21
type textarea "**********"
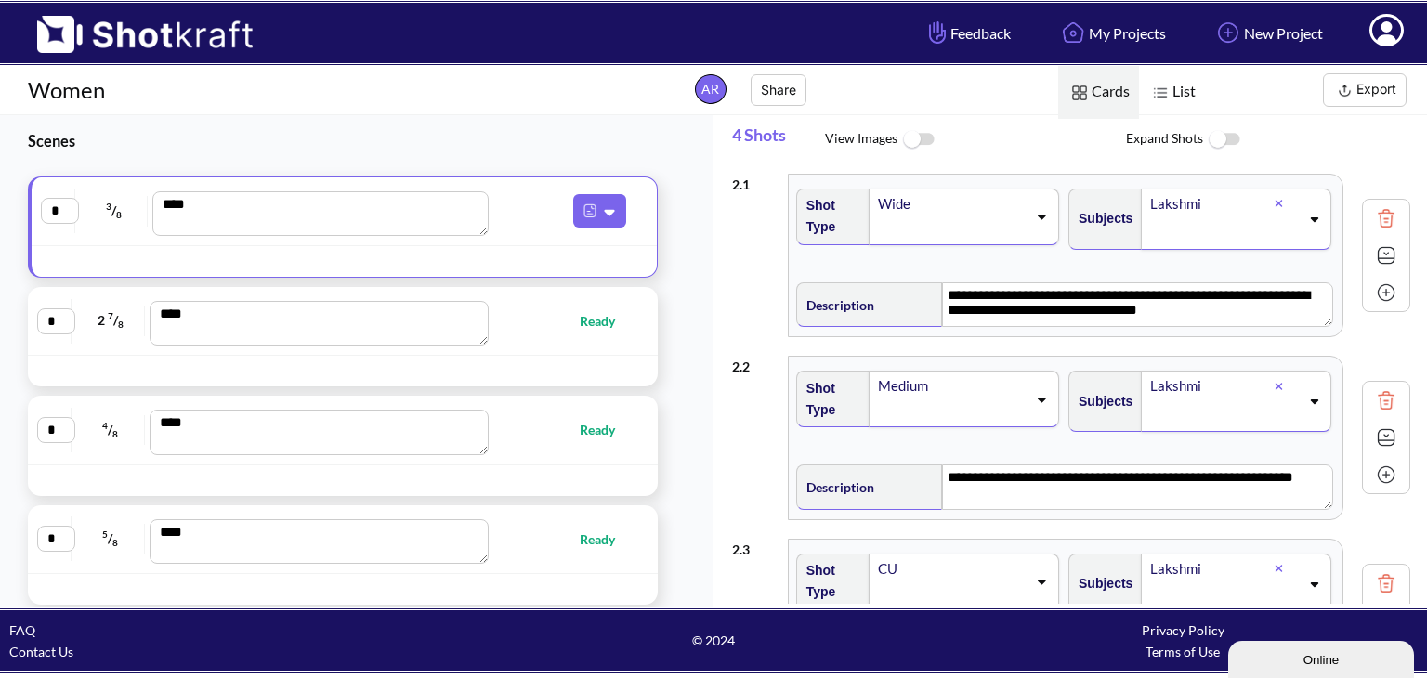
click at [970, 224] on span at bounding box center [951, 229] width 150 height 26
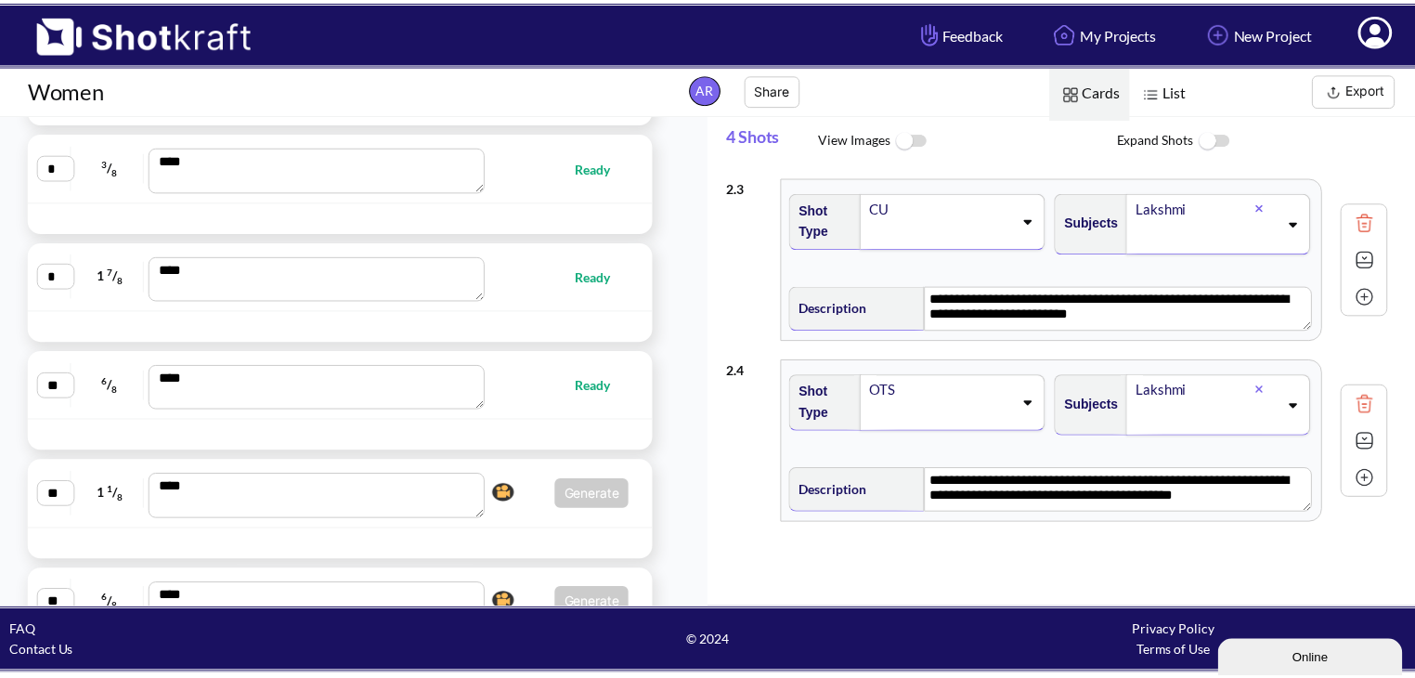
scroll to position [701, 0]
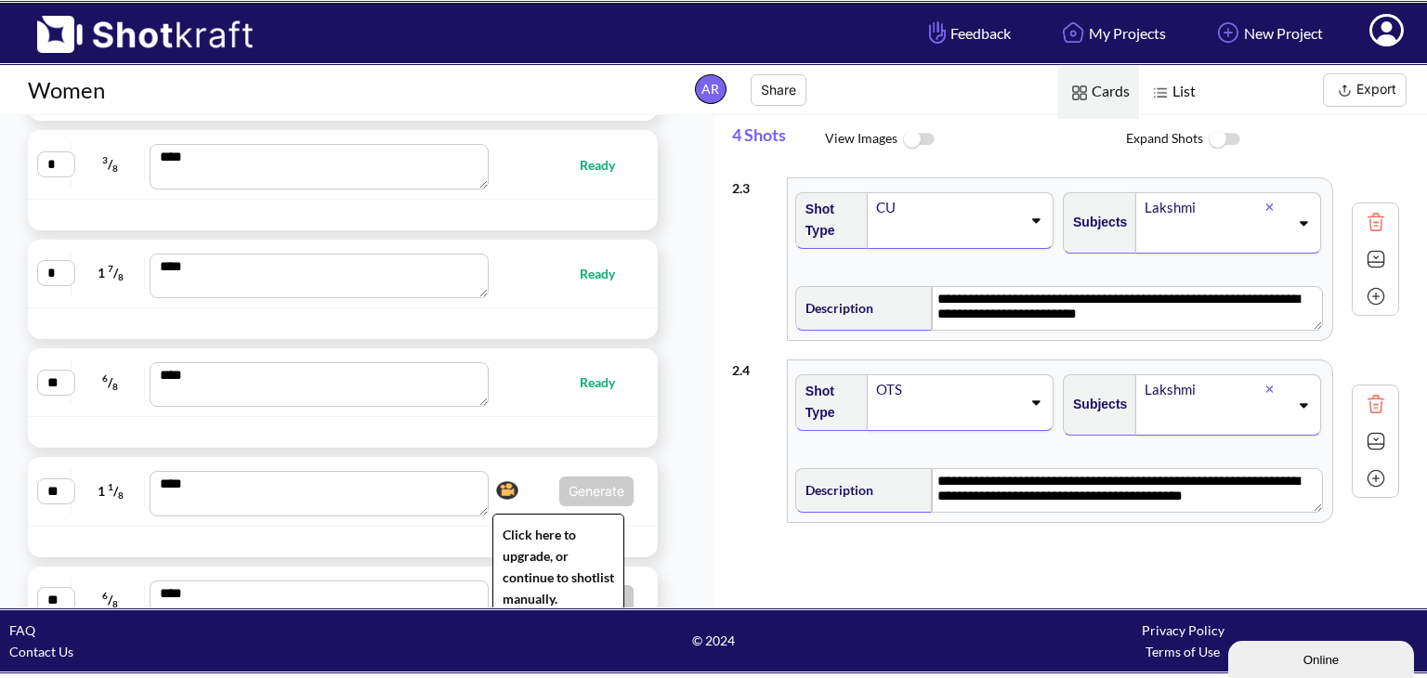
click at [518, 499] on img at bounding box center [507, 490] width 32 height 28
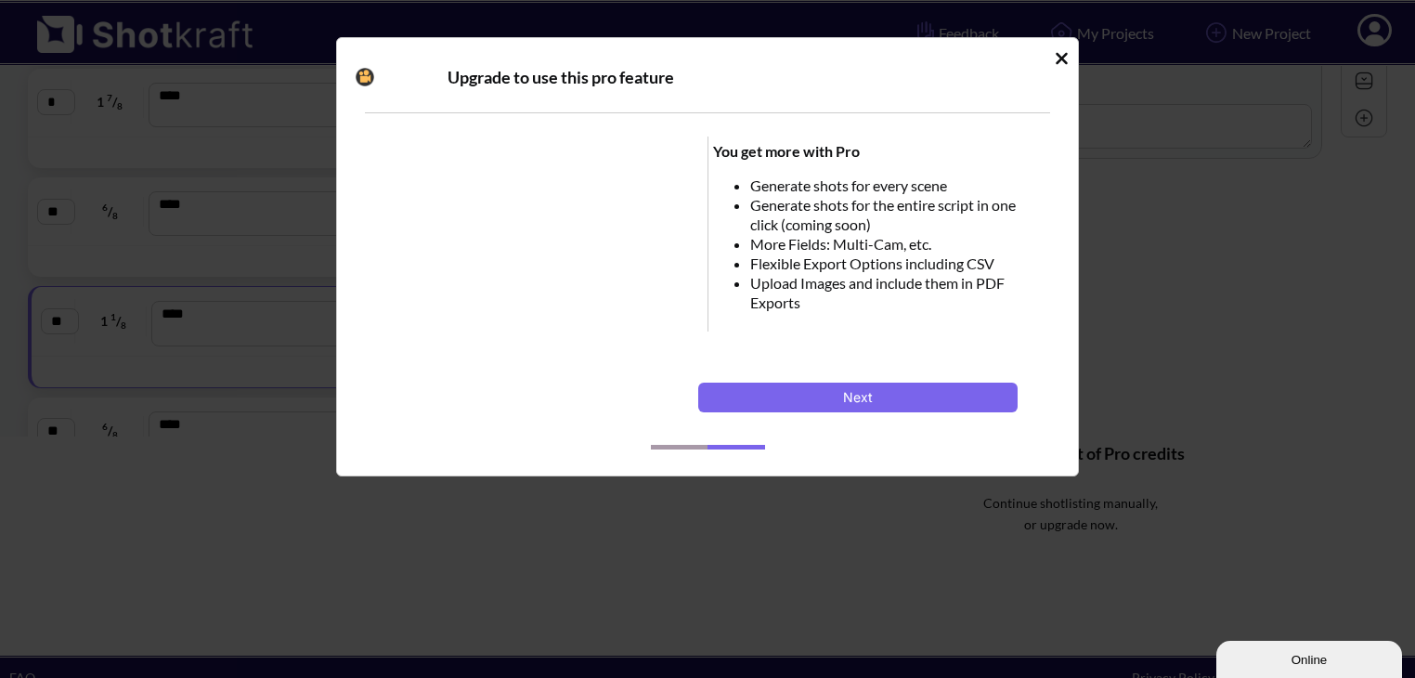
scroll to position [171, 0]
click at [807, 387] on div "You get more with Pro Generate shots for every scene Generate shots for the ent…" at bounding box center [707, 265] width 685 height 304
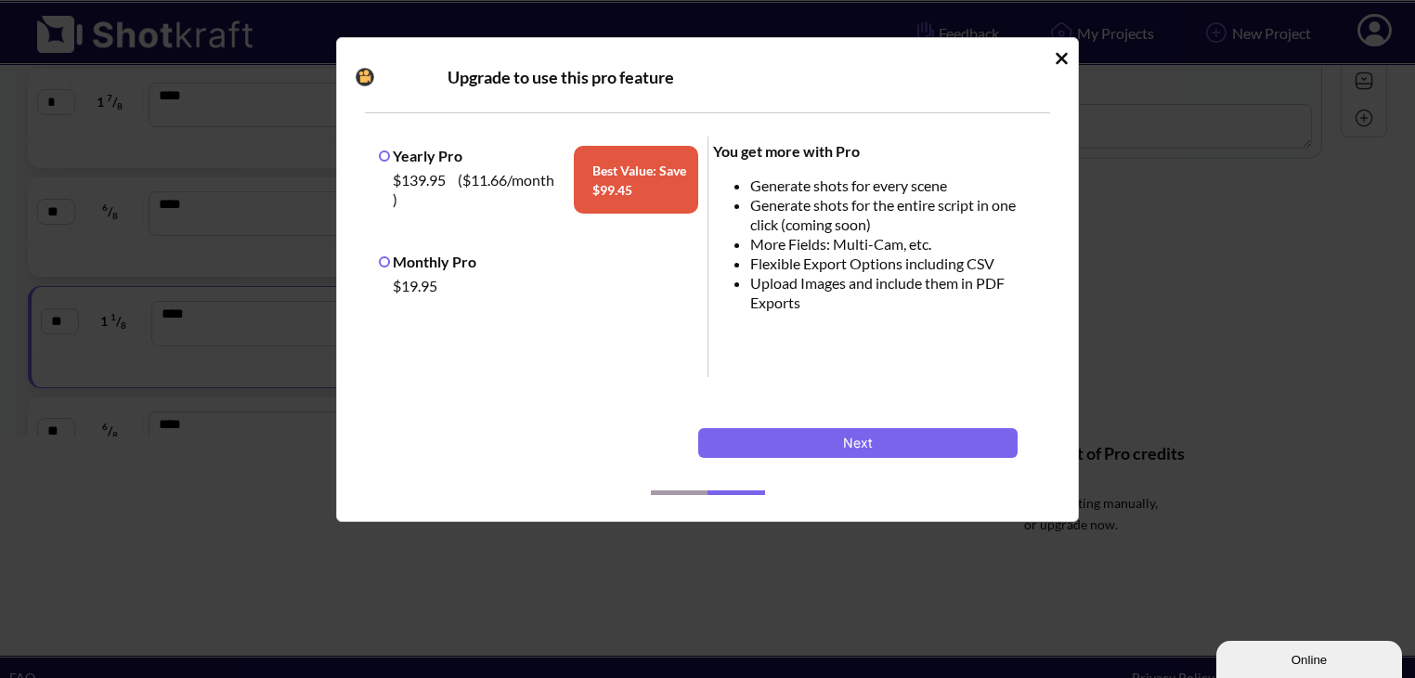
click at [1063, 59] on icon "Idle Modal" at bounding box center [1062, 58] width 12 height 12
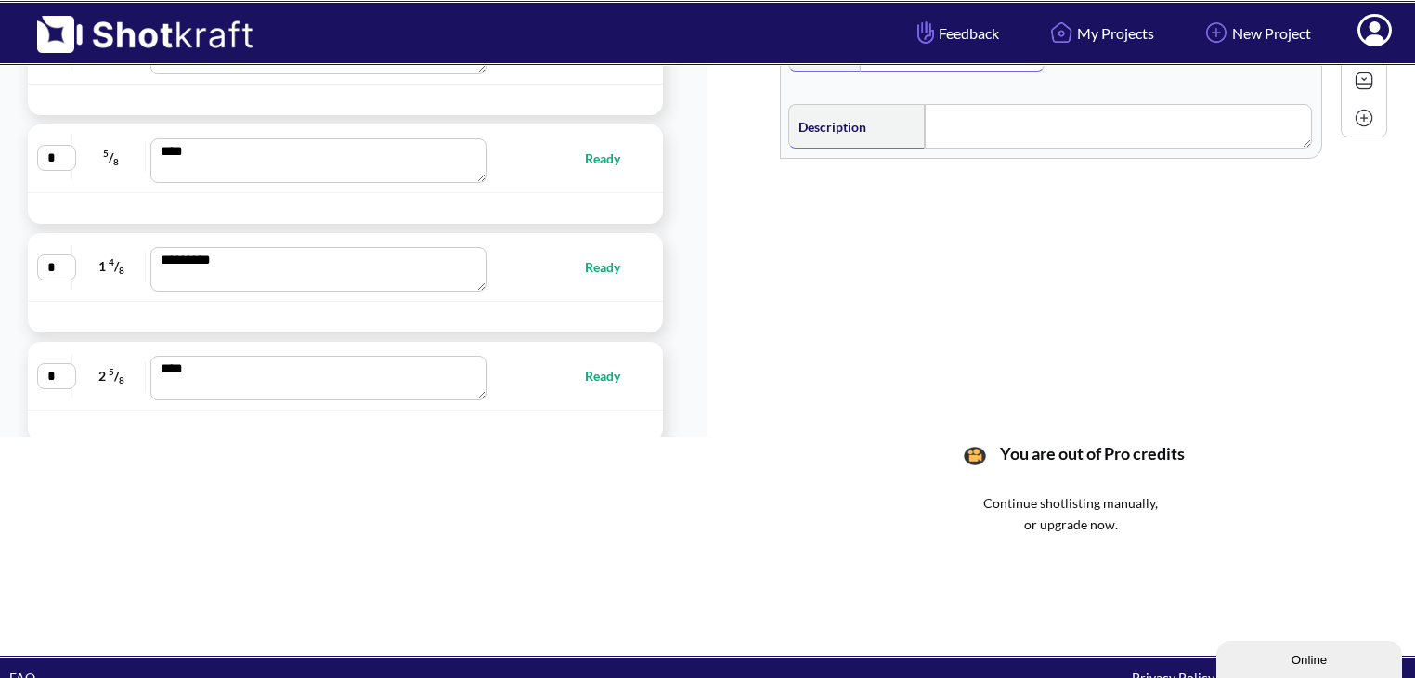
scroll to position [0, 0]
